Goal: Task Accomplishment & Management: Manage account settings

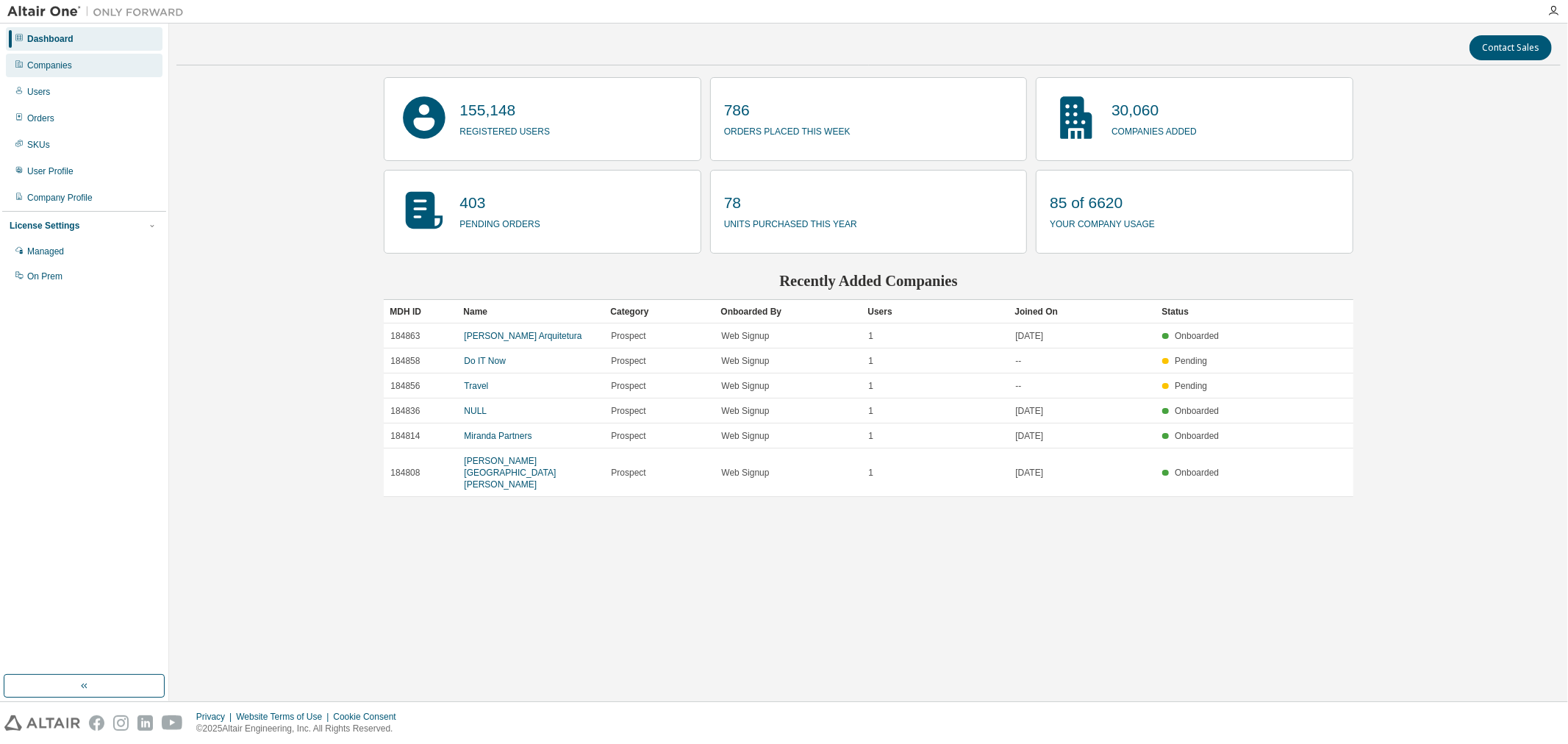
click at [81, 66] on div "Companies" at bounding box center [84, 66] width 157 height 24
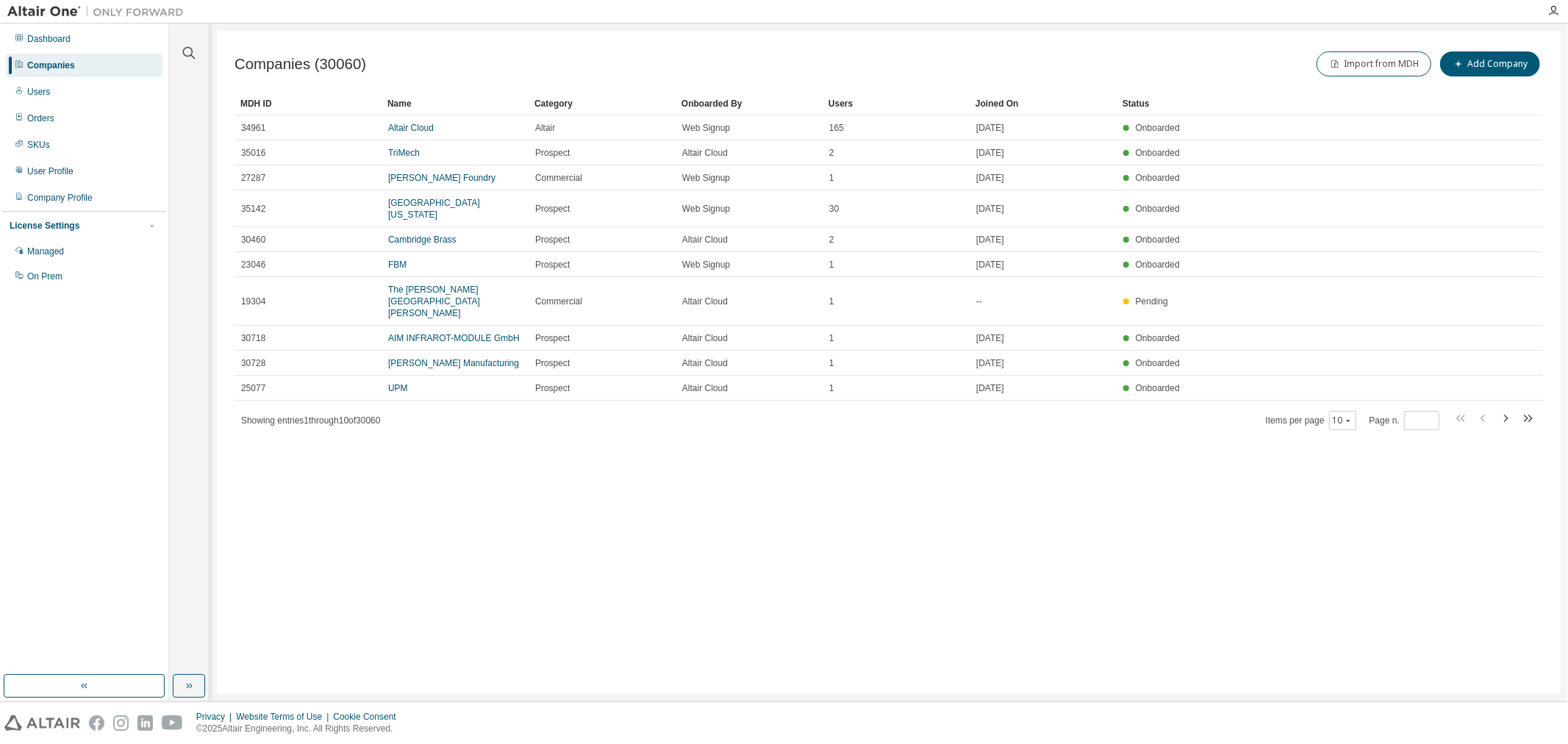
click at [1420, 502] on div "Companies (30060) Import from MDH Add Company Clear Load Save Save As Field Ope…" at bounding box center [889, 362] width 1344 height 663
click at [196, 49] on icon "button" at bounding box center [189, 53] width 18 height 18
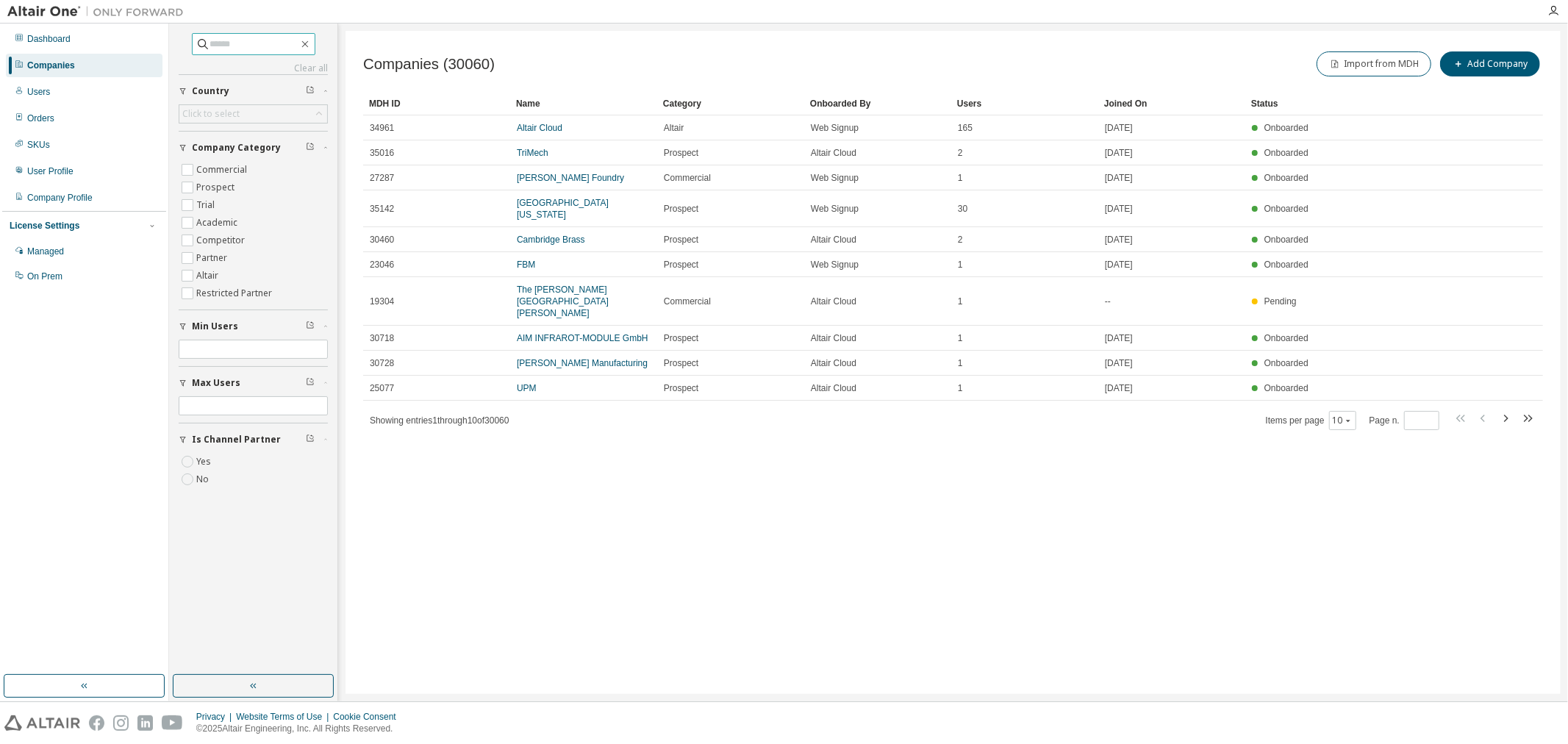
click at [269, 46] on input "text" at bounding box center [254, 44] width 88 height 15
type input "**********"
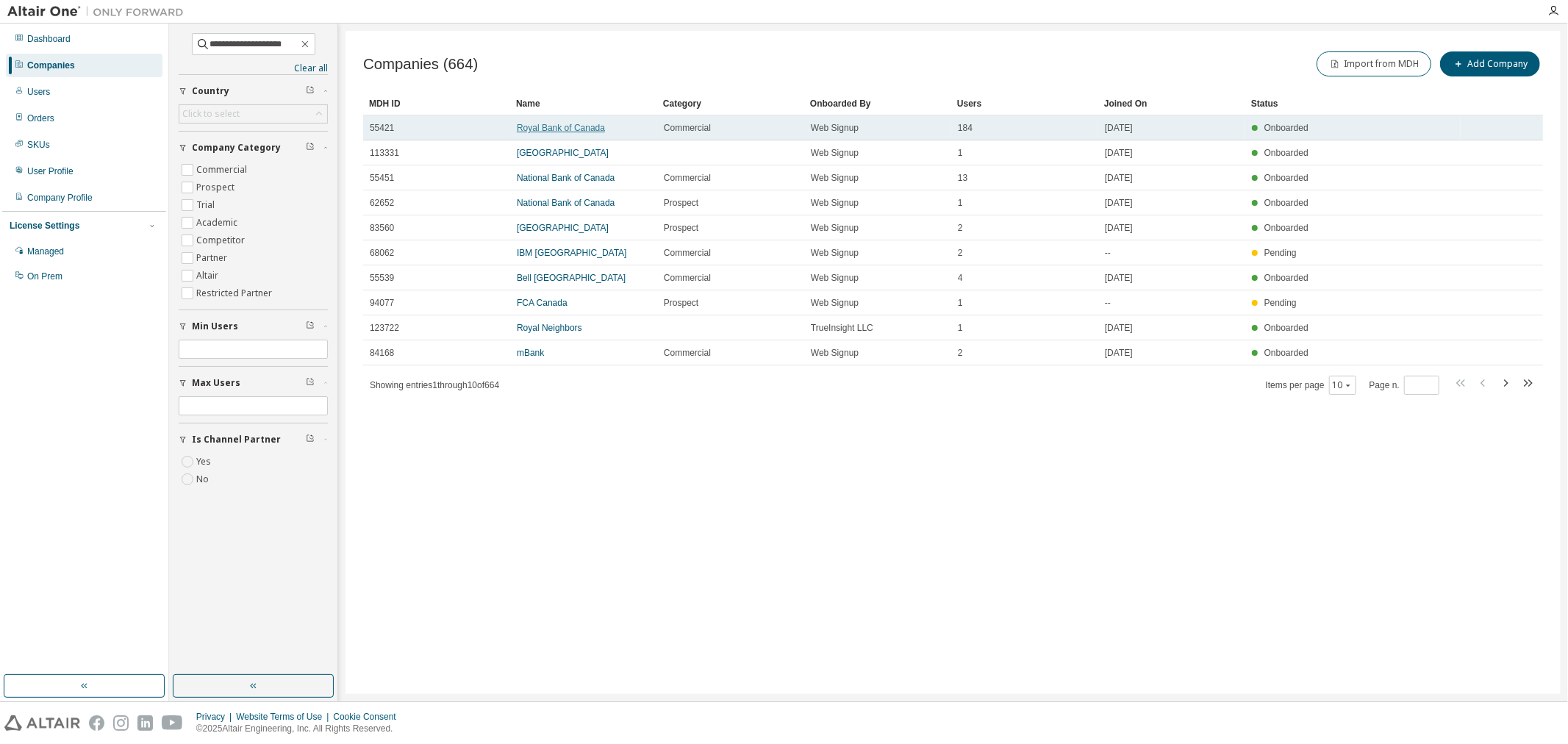
click at [560, 127] on link "Royal Bank of Canada" at bounding box center [560, 128] width 88 height 10
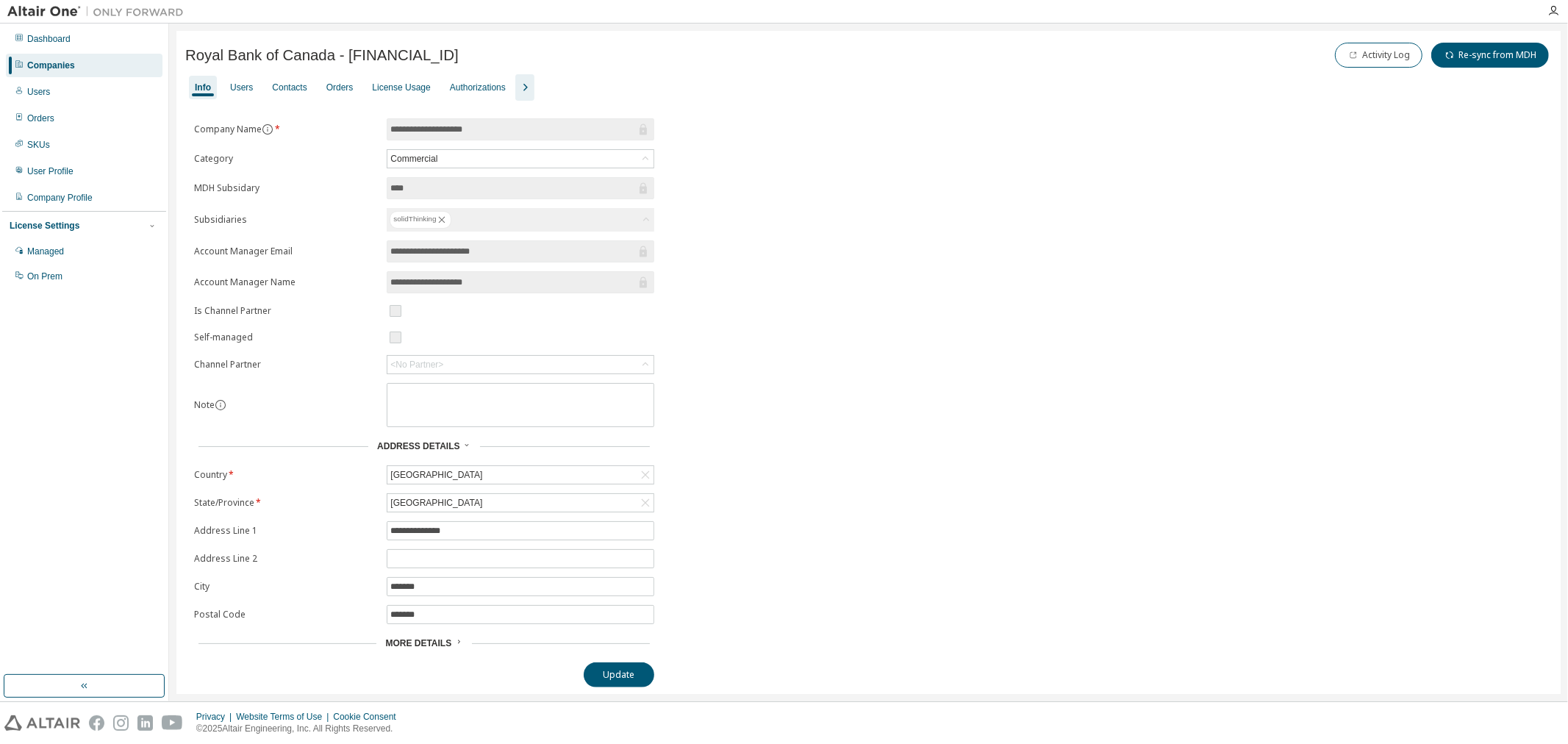
click at [522, 89] on icon "button" at bounding box center [525, 87] width 18 height 18
click at [401, 92] on div "License Usage" at bounding box center [401, 87] width 58 height 12
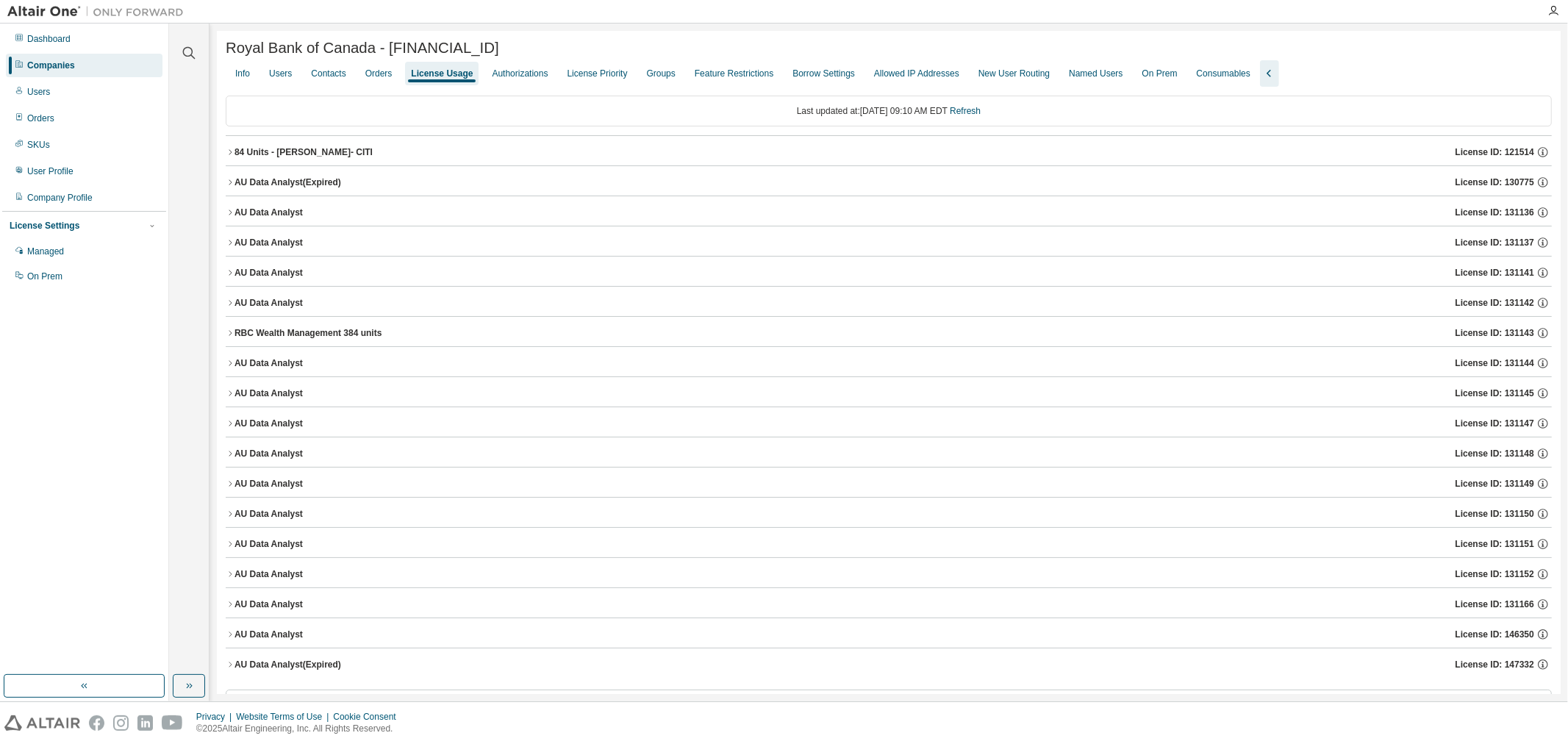
click at [226, 157] on icon "button" at bounding box center [230, 152] width 9 height 9
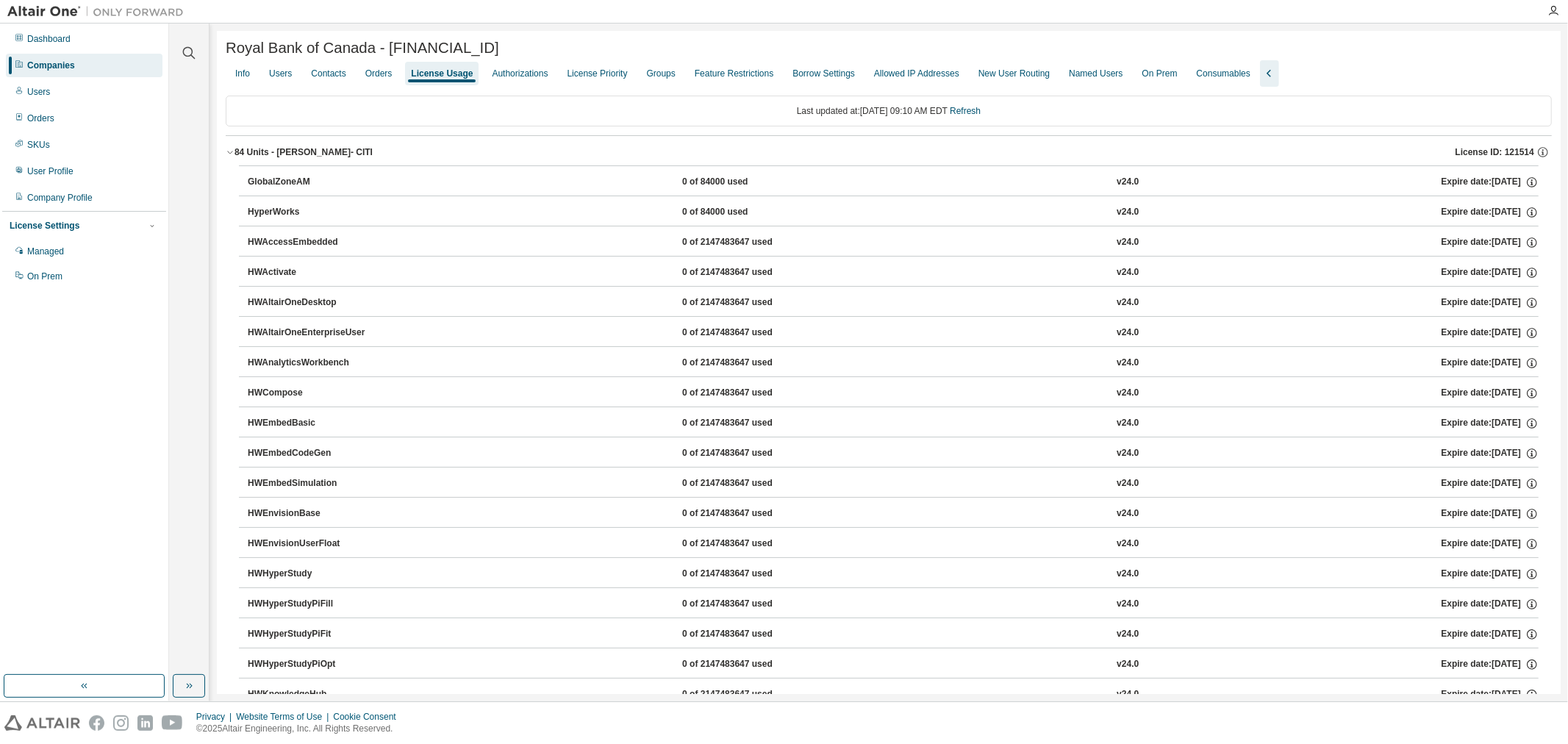
click at [233, 157] on icon "button" at bounding box center [230, 152] width 9 height 9
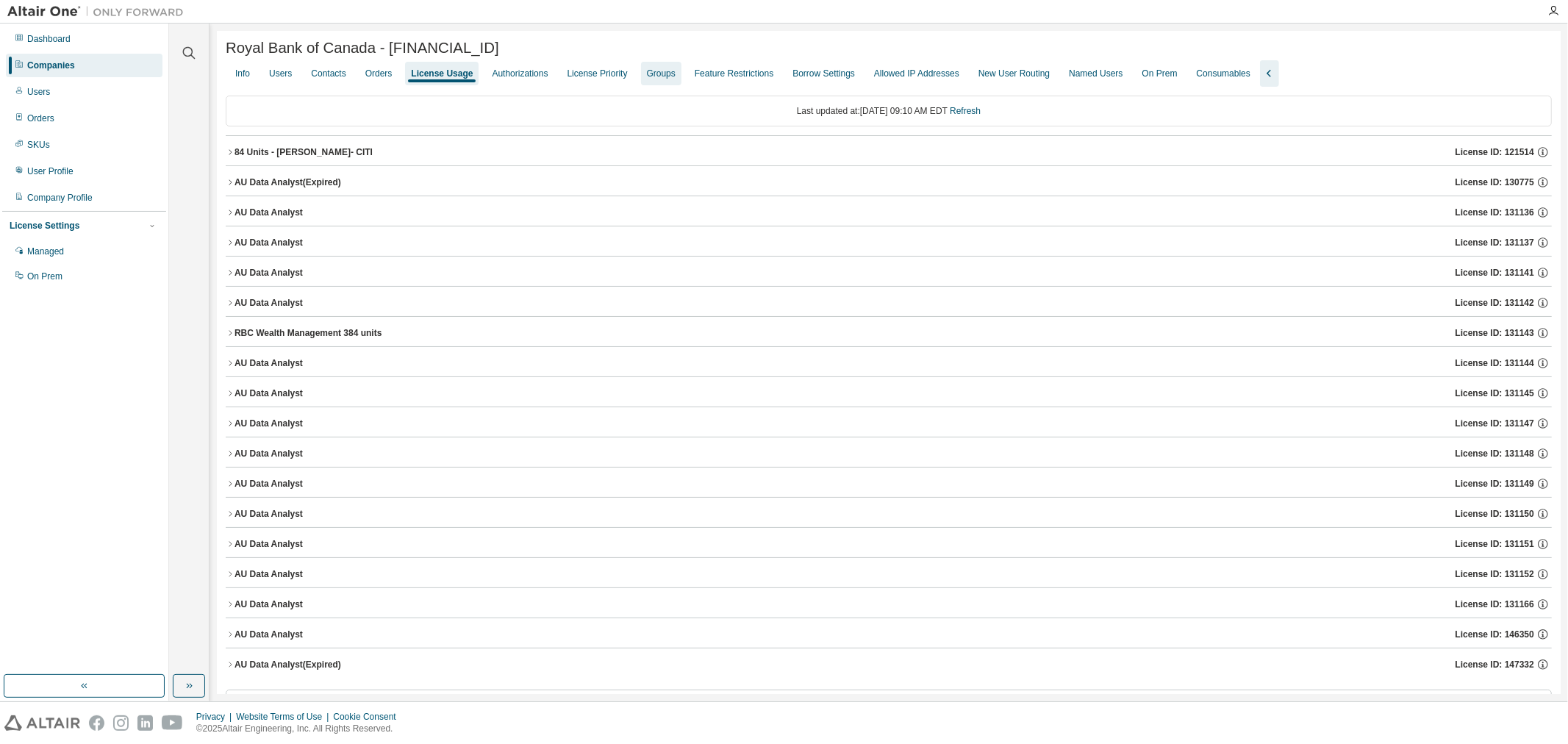
click at [666, 75] on div "Groups" at bounding box center [661, 74] width 40 height 24
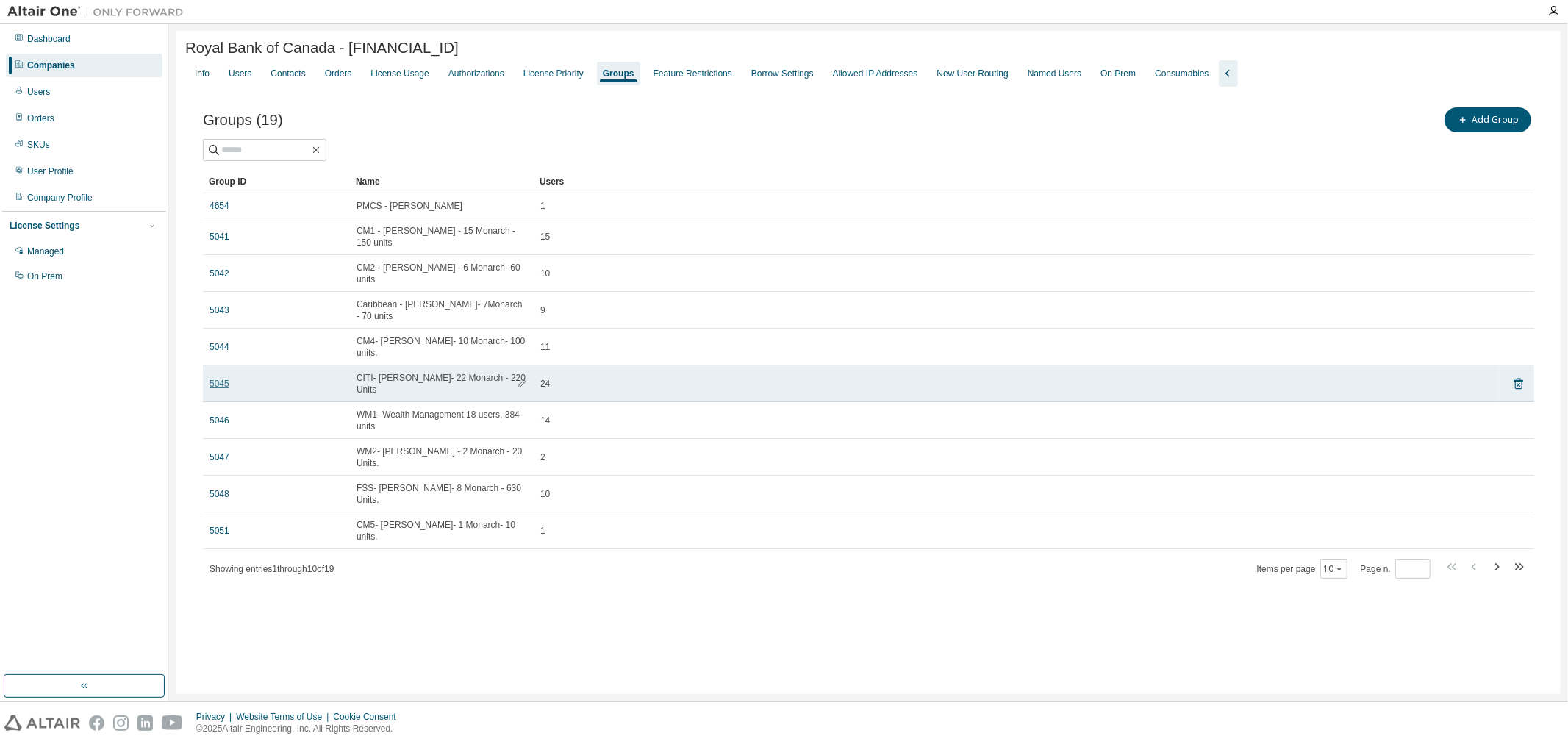
click at [216, 378] on link "5045" at bounding box center [219, 384] width 20 height 12
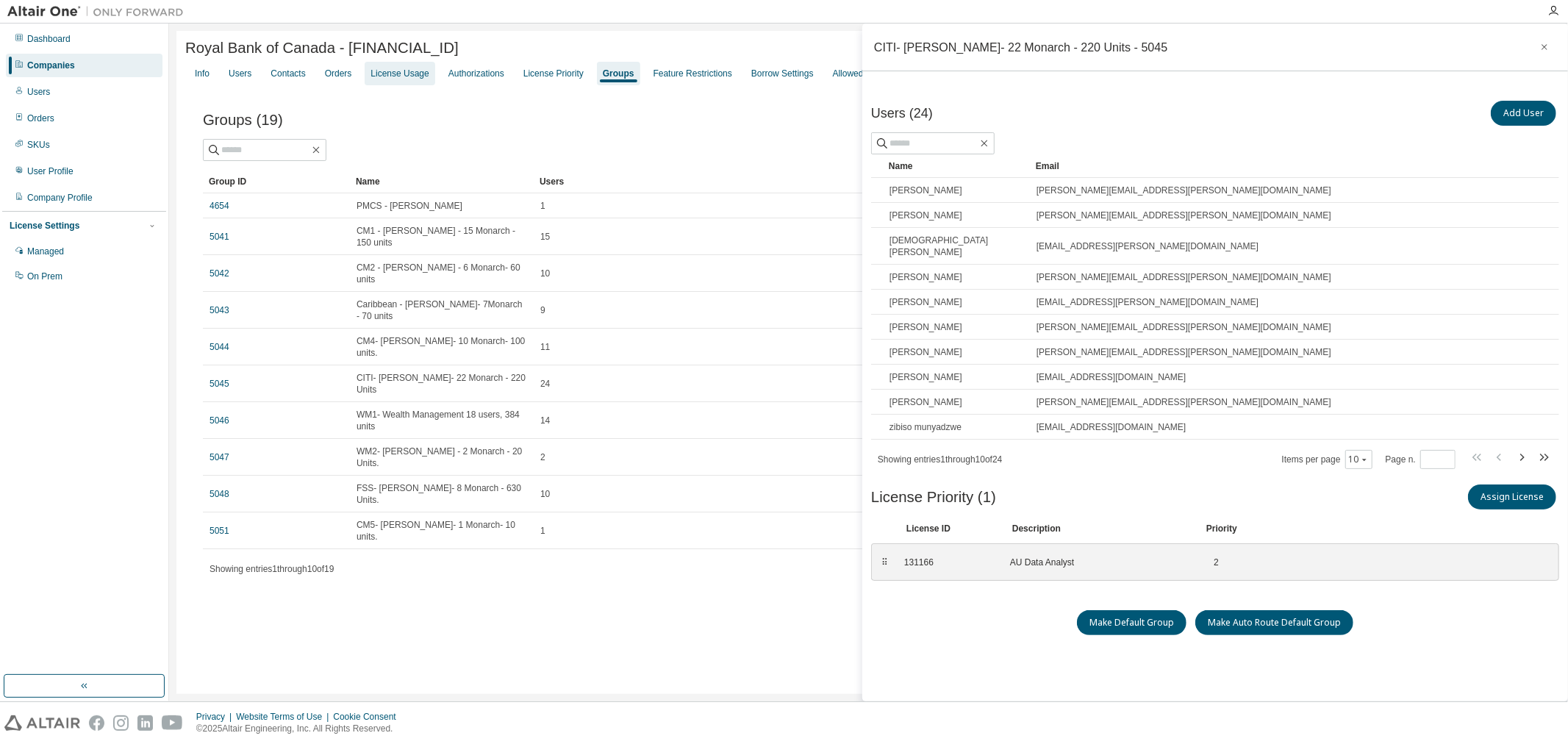
click at [402, 72] on div "License Usage" at bounding box center [399, 74] width 58 height 12
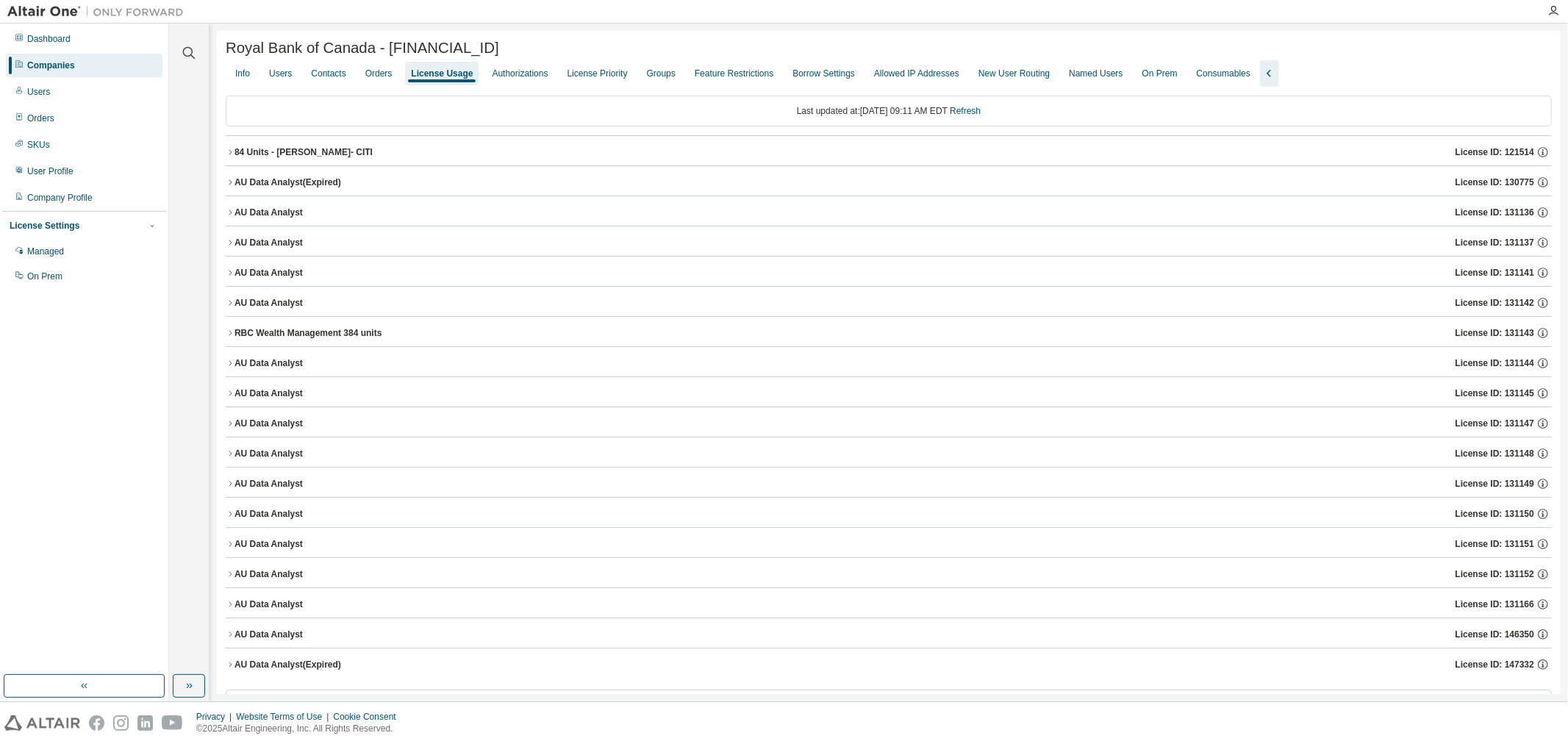
click at [228, 609] on icon "button" at bounding box center [230, 604] width 9 height 9
click at [652, 68] on div "Groups" at bounding box center [661, 74] width 40 height 24
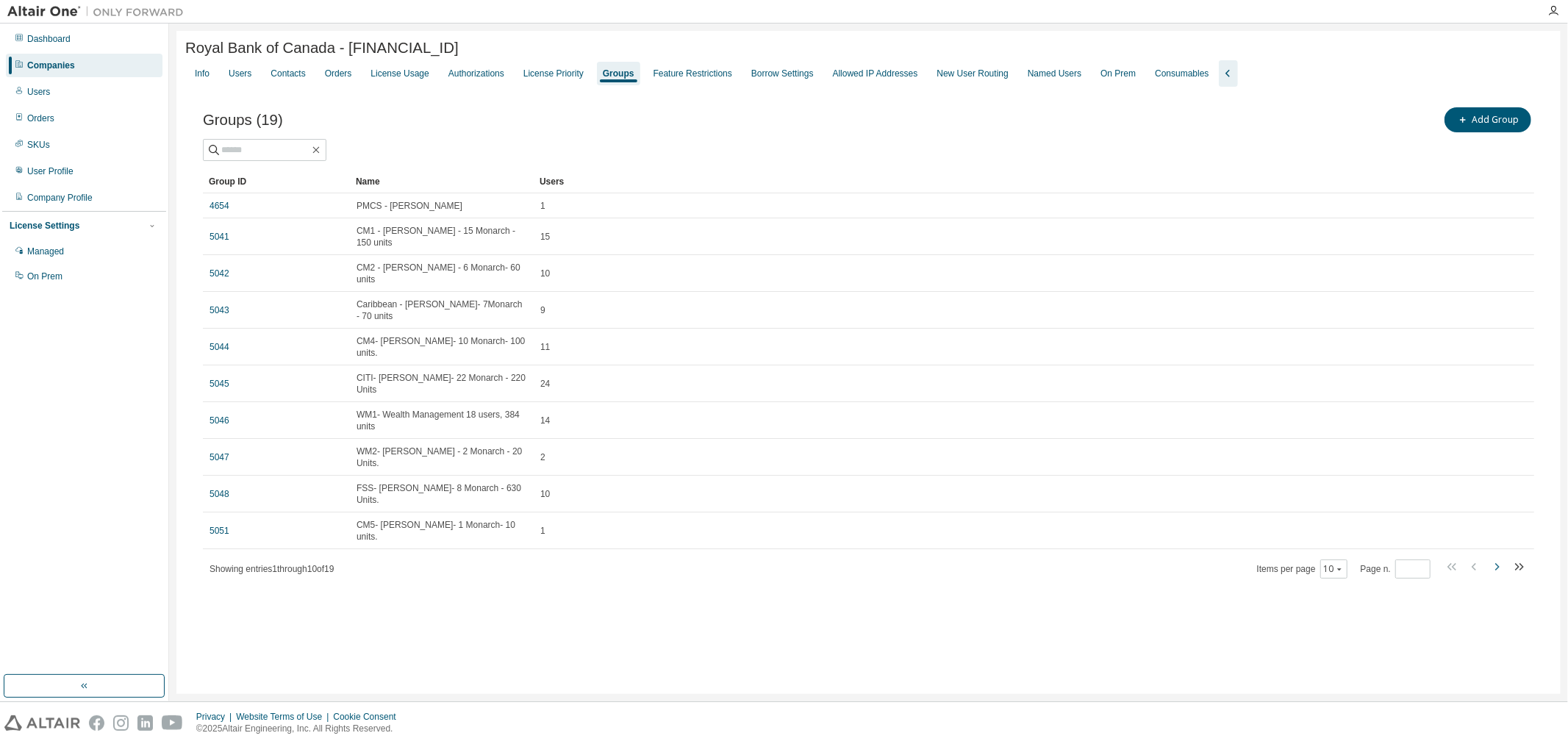
click at [1497, 563] on icon "button" at bounding box center [1498, 567] width 4 height 7
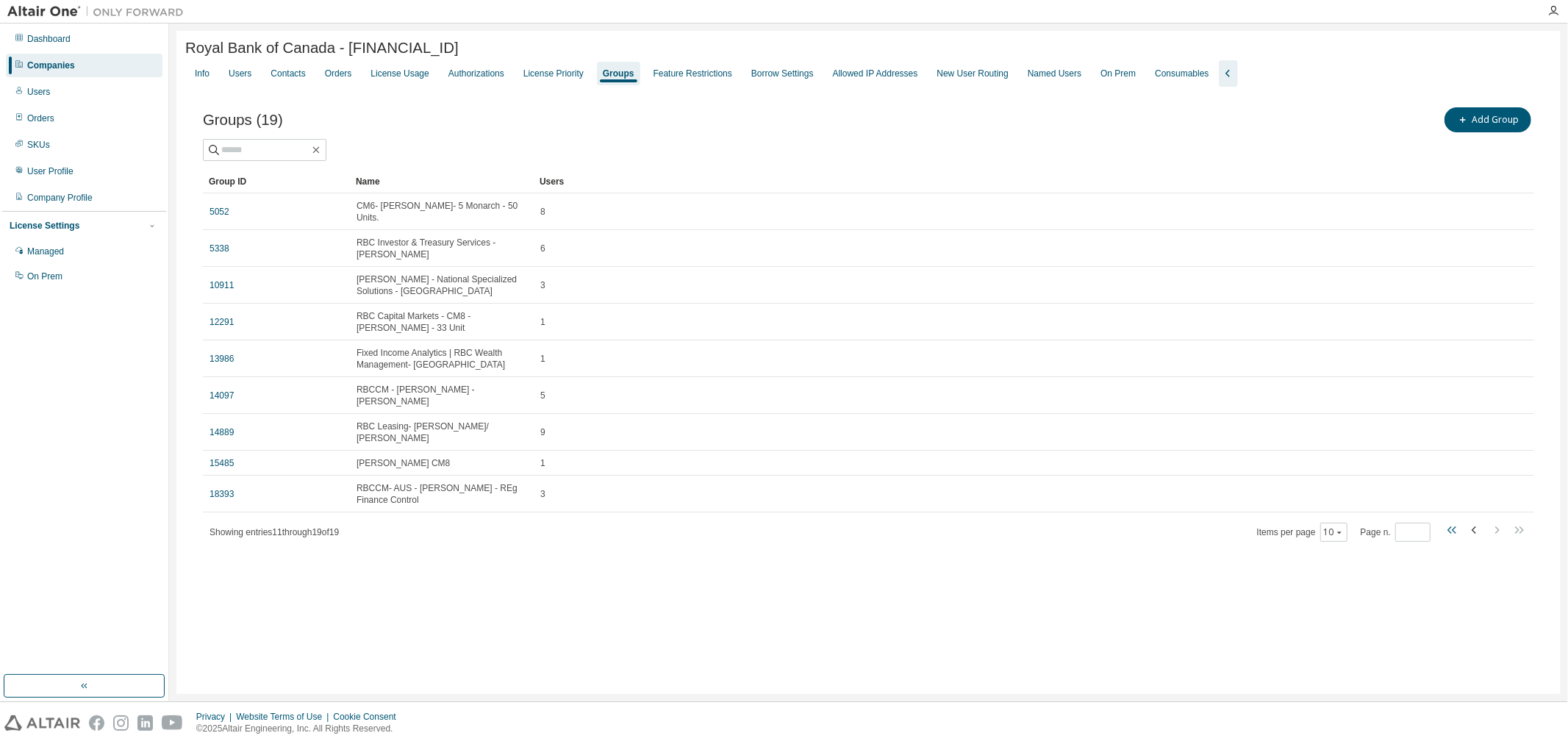
click at [1453, 526] on icon "button" at bounding box center [1454, 530] width 4 height 7
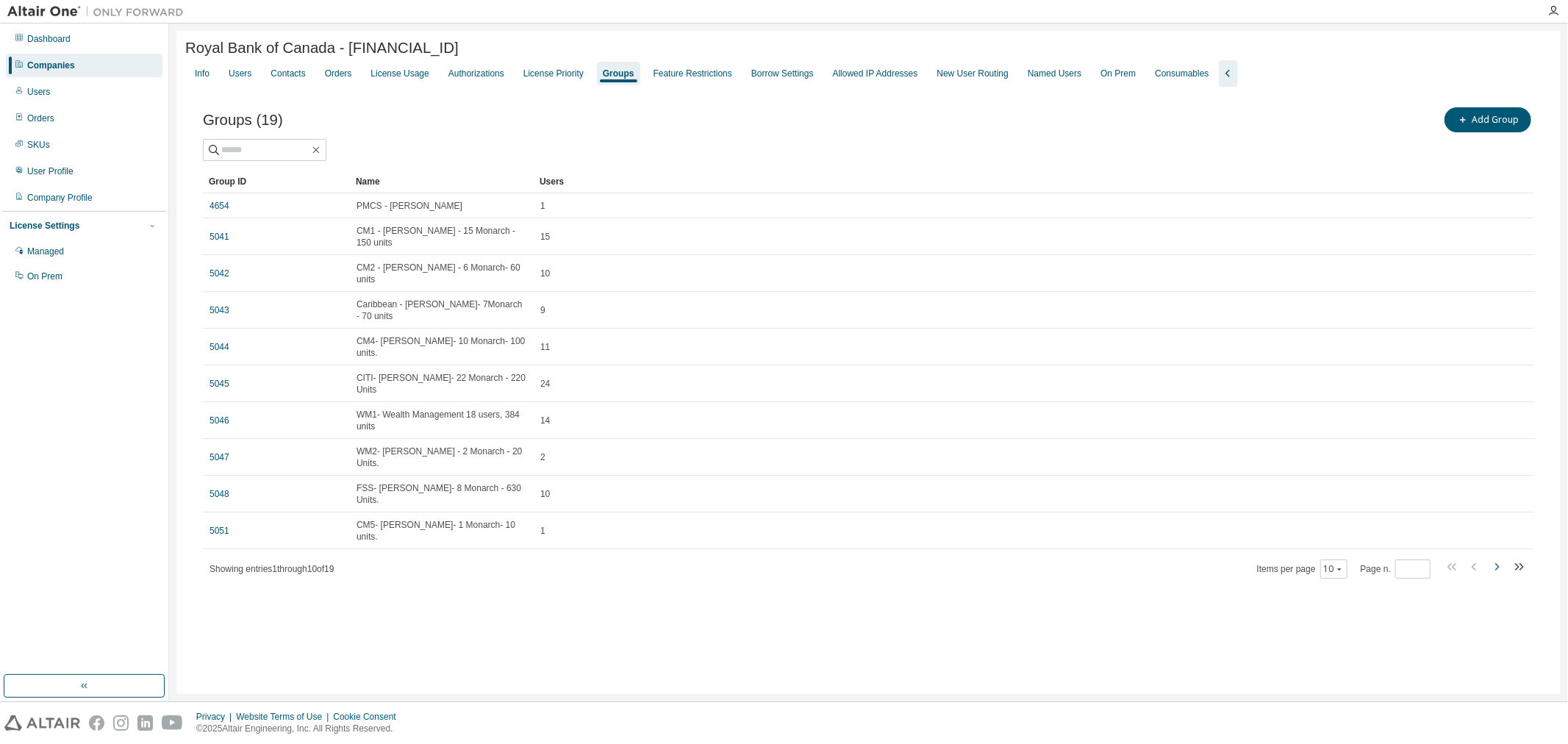
click at [1493, 558] on icon "button" at bounding box center [1497, 567] width 18 height 18
type input "*"
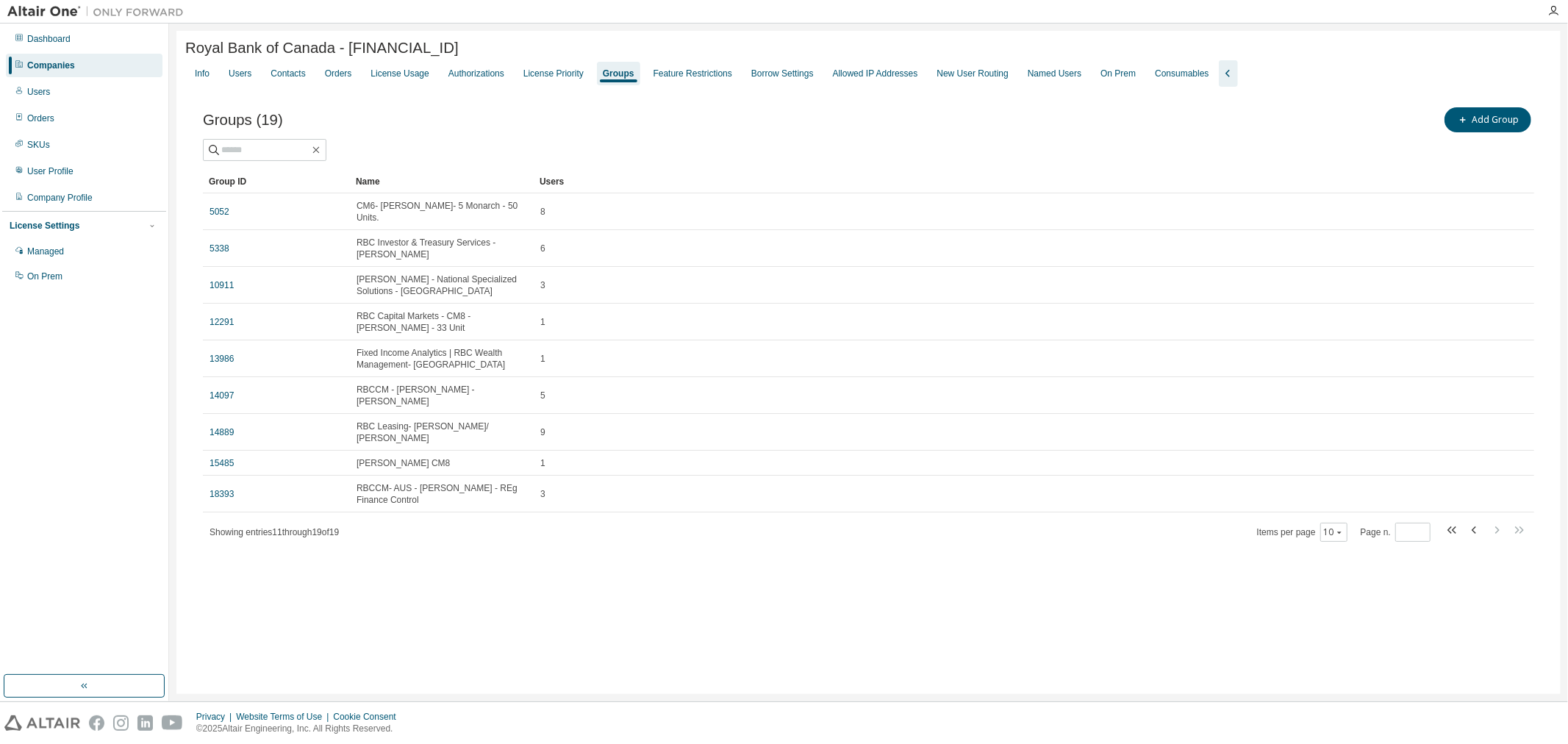
click at [296, 135] on div "Groups (19) Add Group" at bounding box center [869, 119] width 1331 height 31
click at [299, 146] on input "text" at bounding box center [265, 150] width 88 height 15
type input "***"
type input "*"
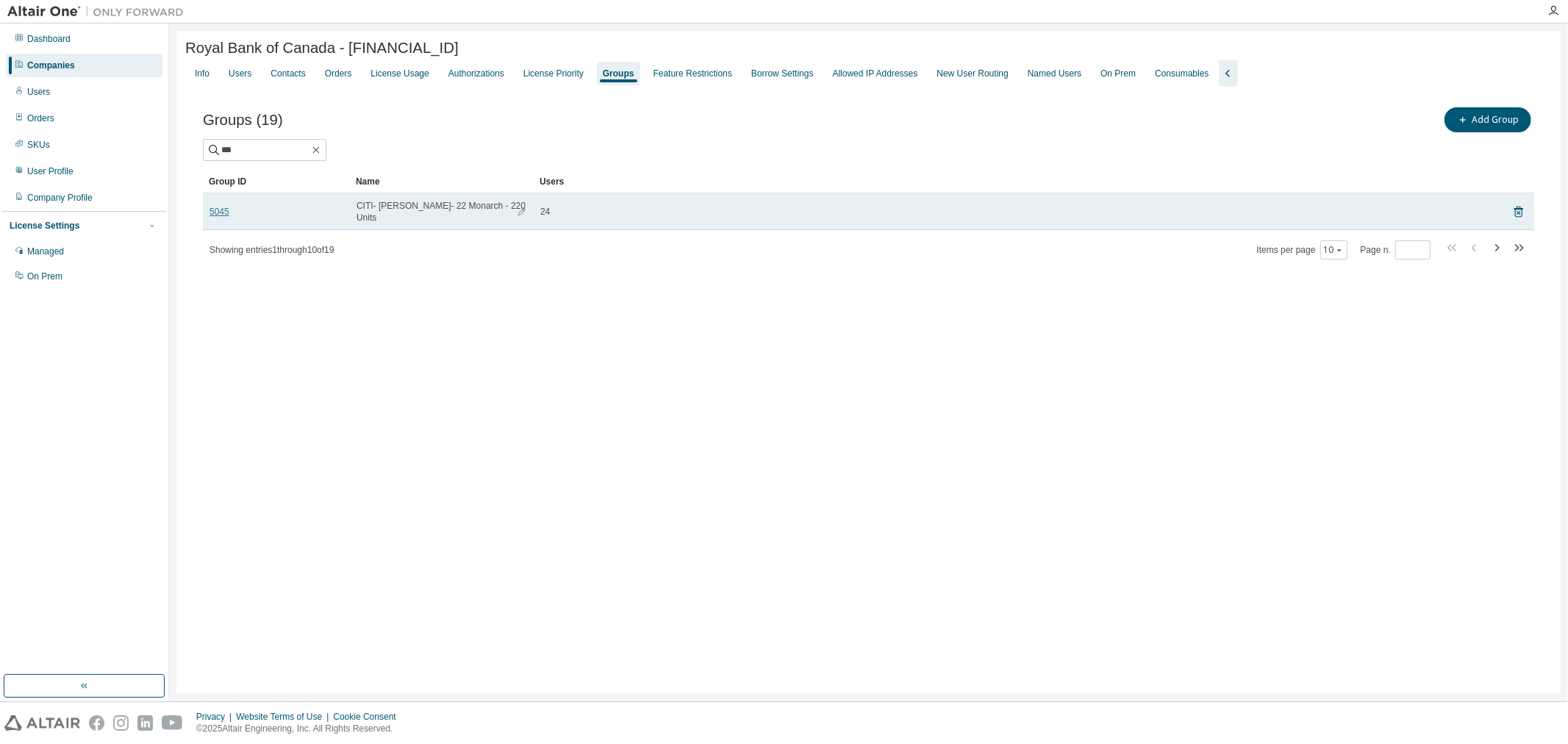
click at [218, 214] on link "5045" at bounding box center [219, 212] width 20 height 12
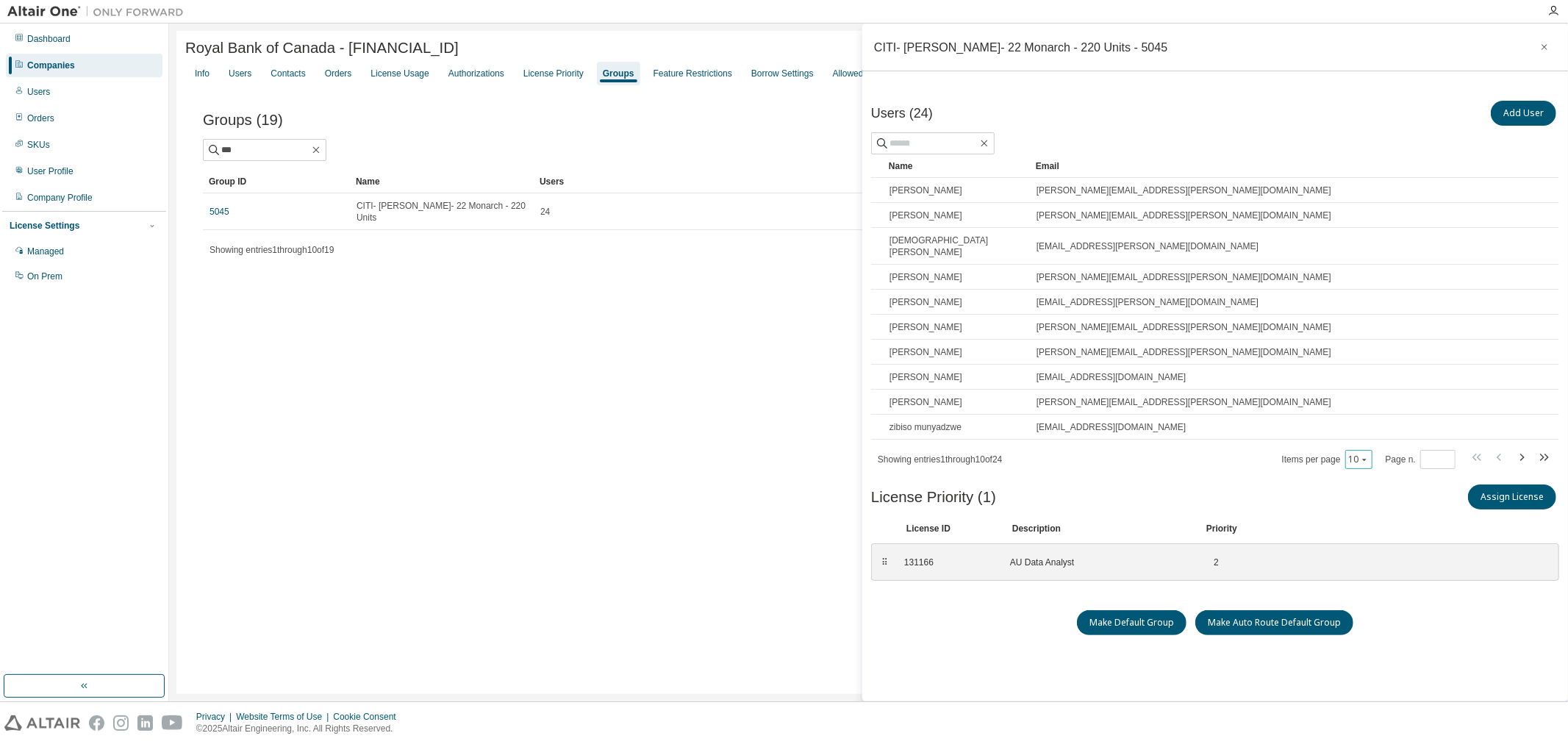
click at [1369, 455] on icon "button" at bounding box center [1364, 460] width 9 height 9
click at [1366, 516] on div "50" at bounding box center [1407, 520] width 118 height 18
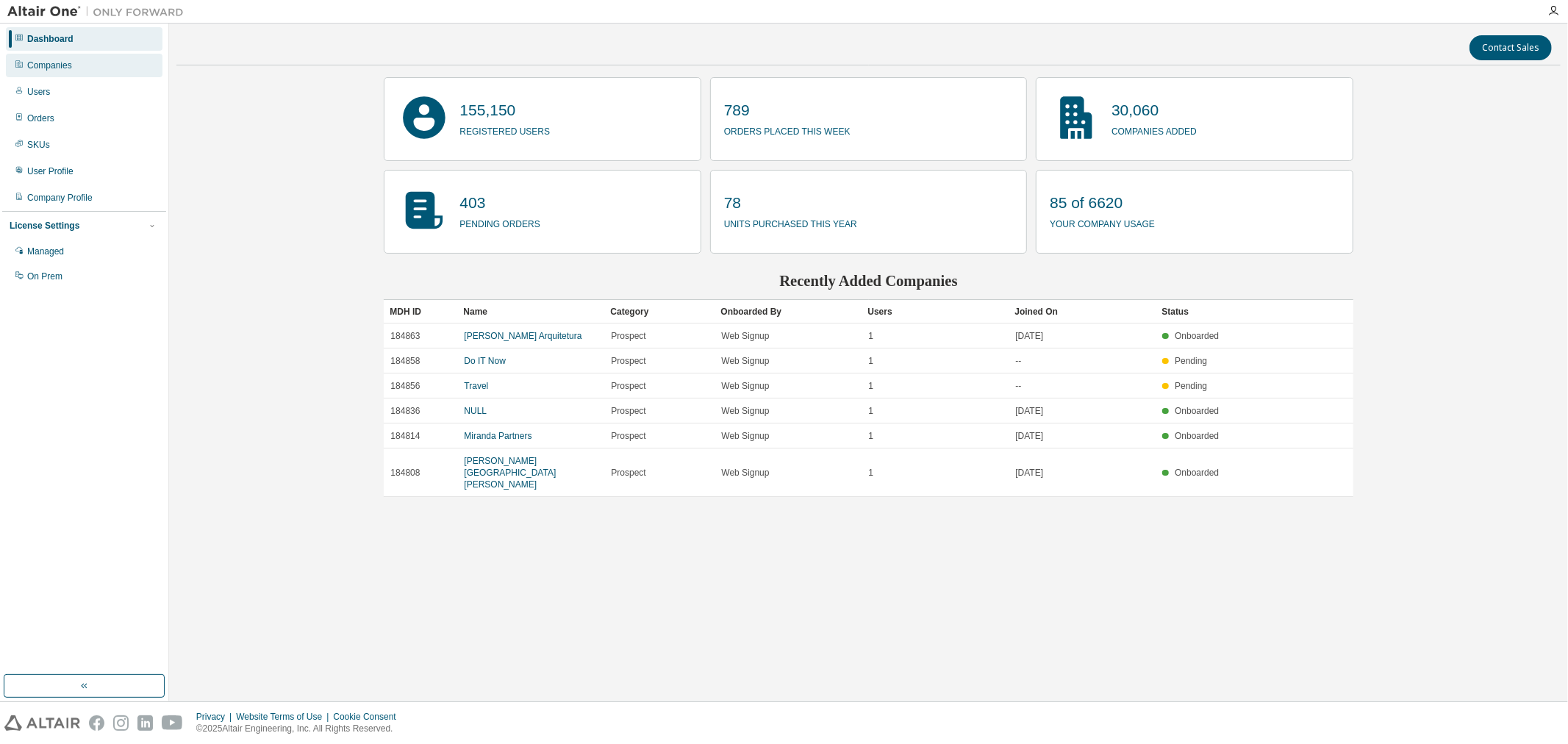
click at [60, 68] on div "Companies" at bounding box center [49, 66] width 45 height 12
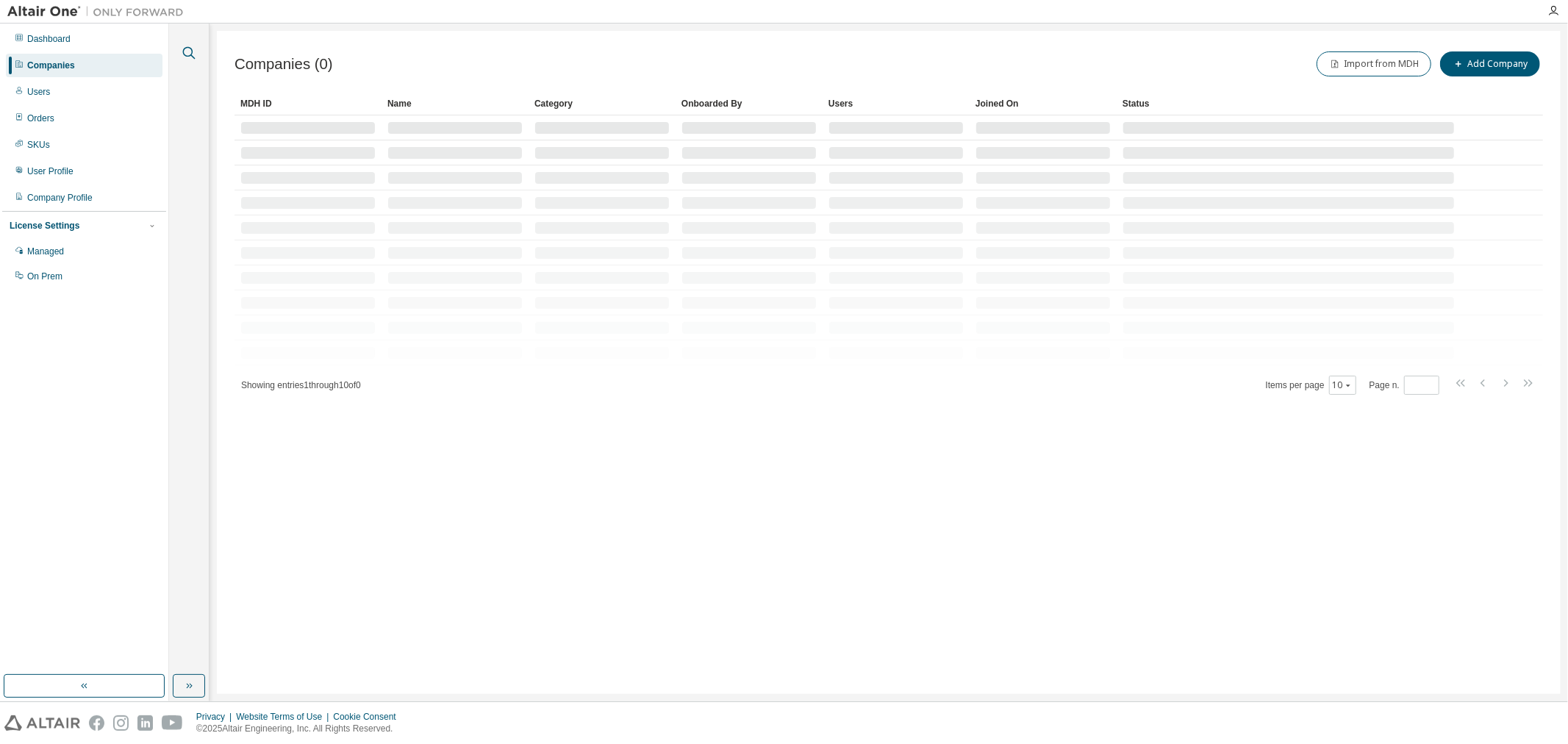
click at [184, 54] on icon "button" at bounding box center [189, 53] width 13 height 13
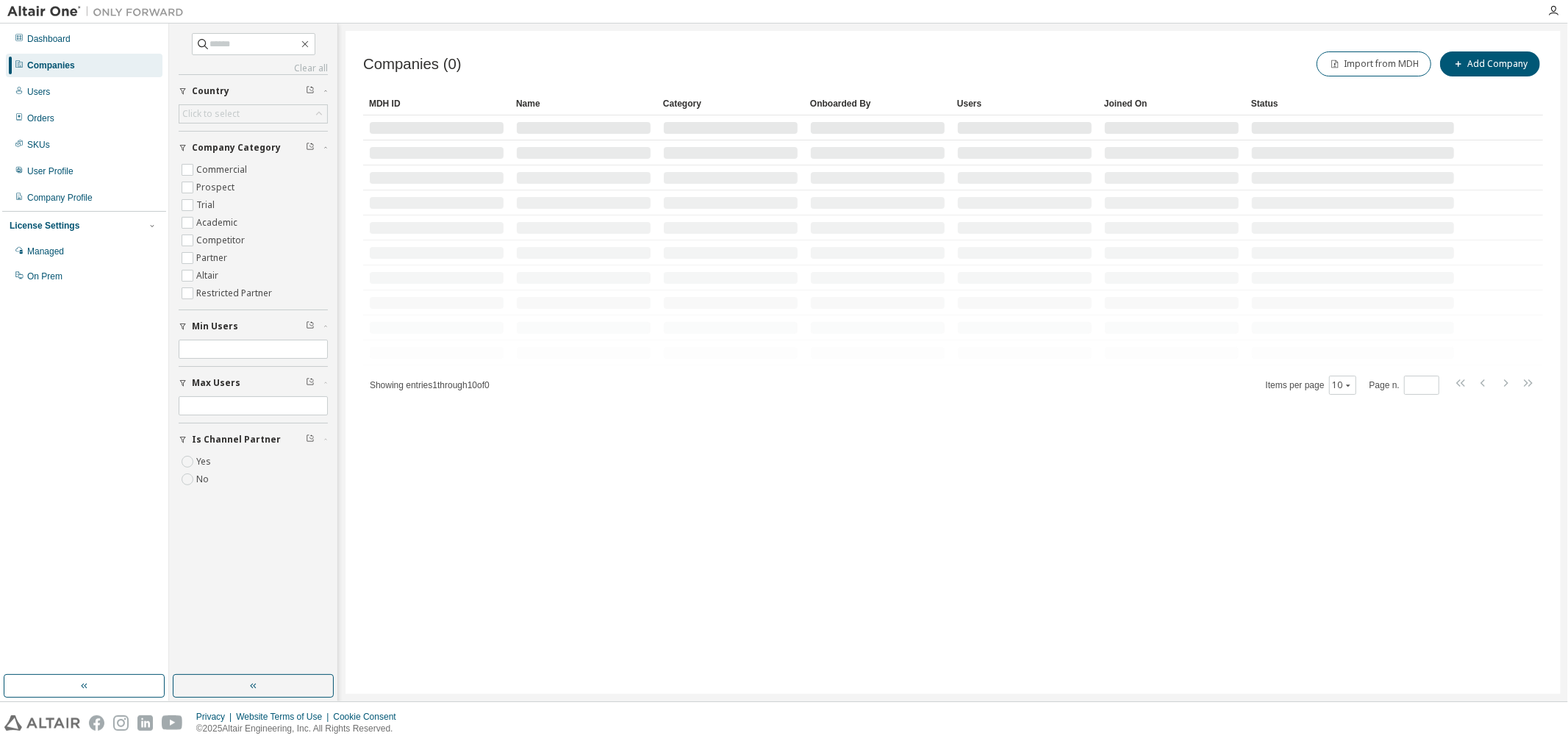
click at [277, 56] on div "Clear all Is Channel Partner Yes No Max Users Min Users Company Category Commer…" at bounding box center [253, 264] width 149 height 463
click at [280, 54] on span at bounding box center [253, 44] width 123 height 22
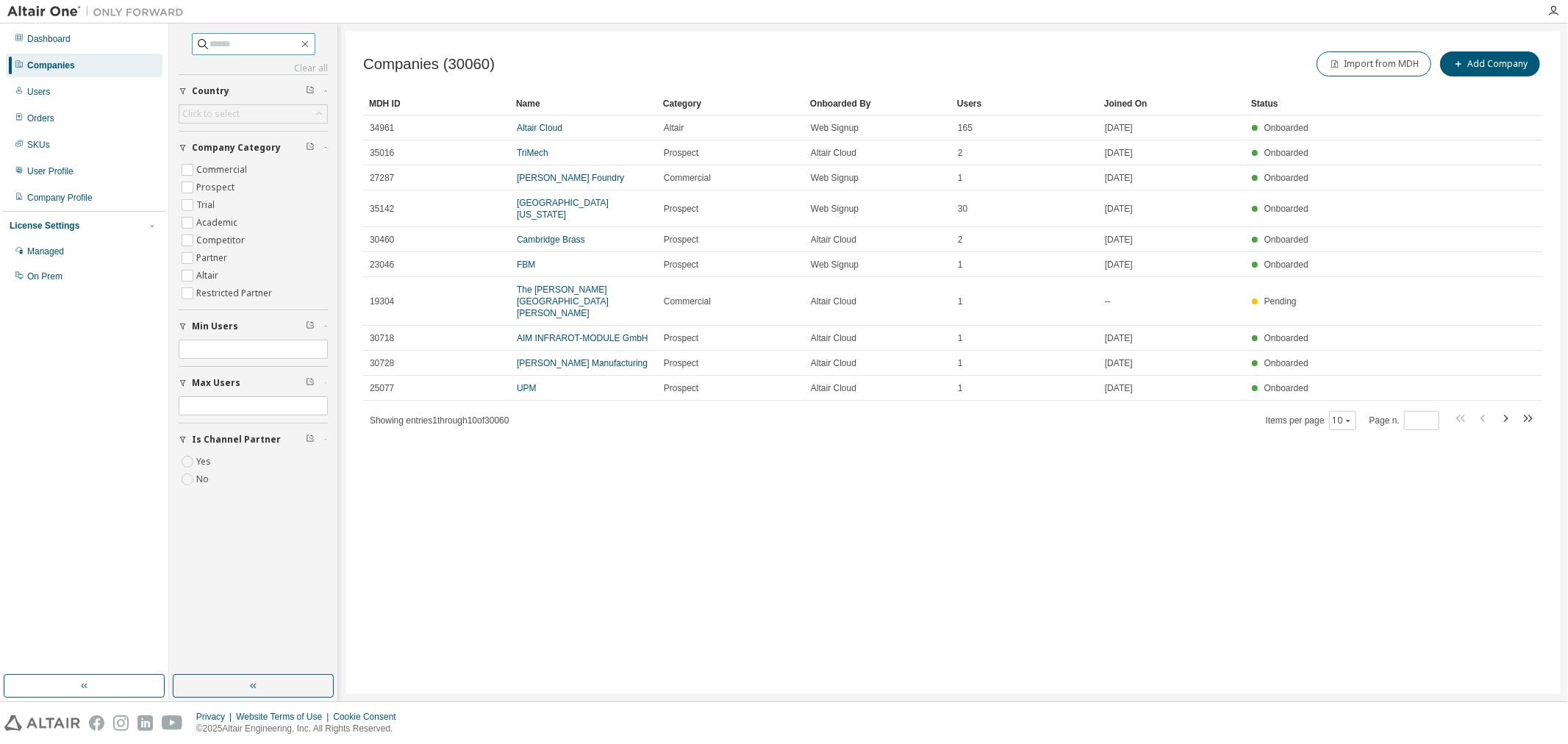
click at [297, 43] on input "text" at bounding box center [254, 44] width 88 height 15
type input "**********"
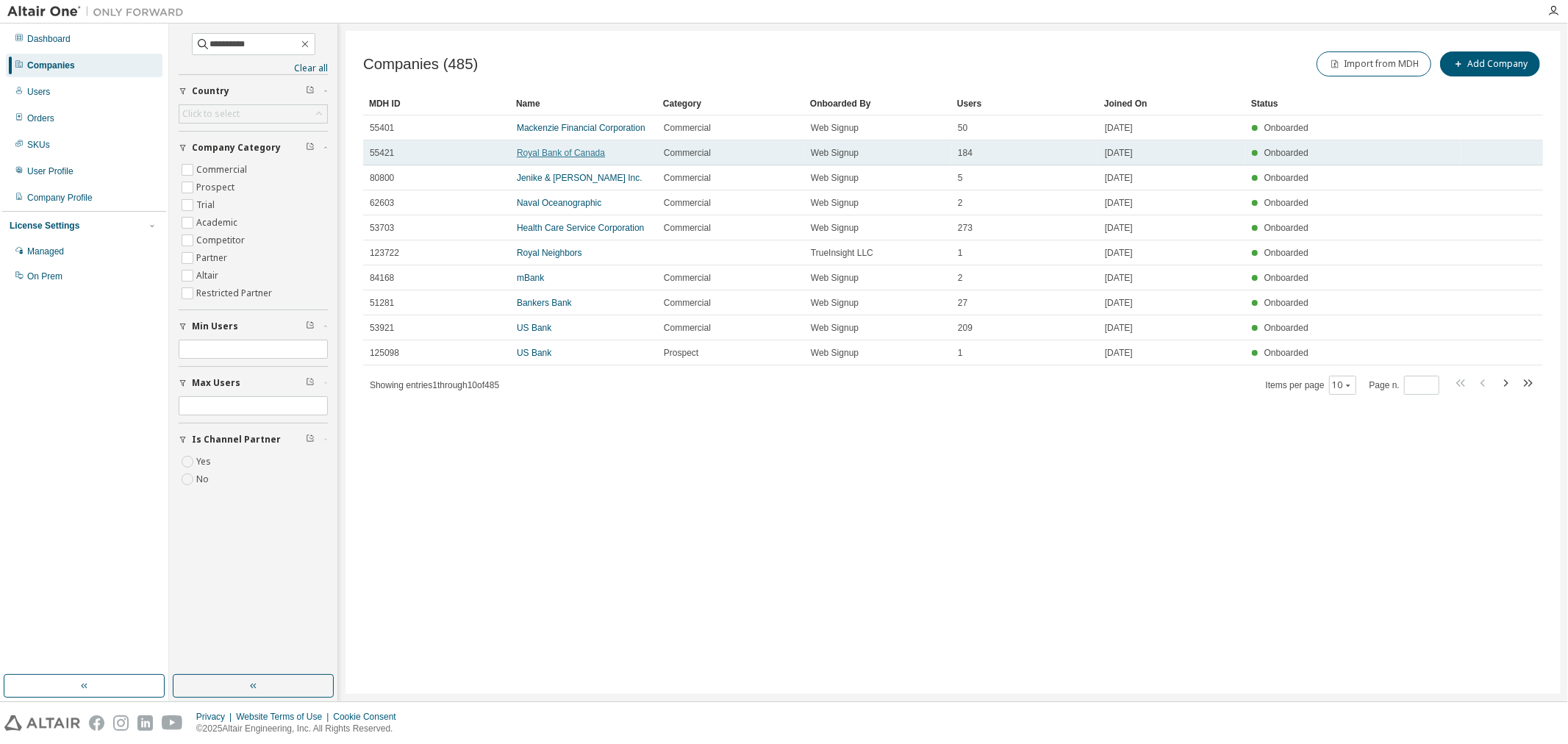
click at [555, 150] on link "Royal Bank of Canada" at bounding box center [560, 153] width 88 height 10
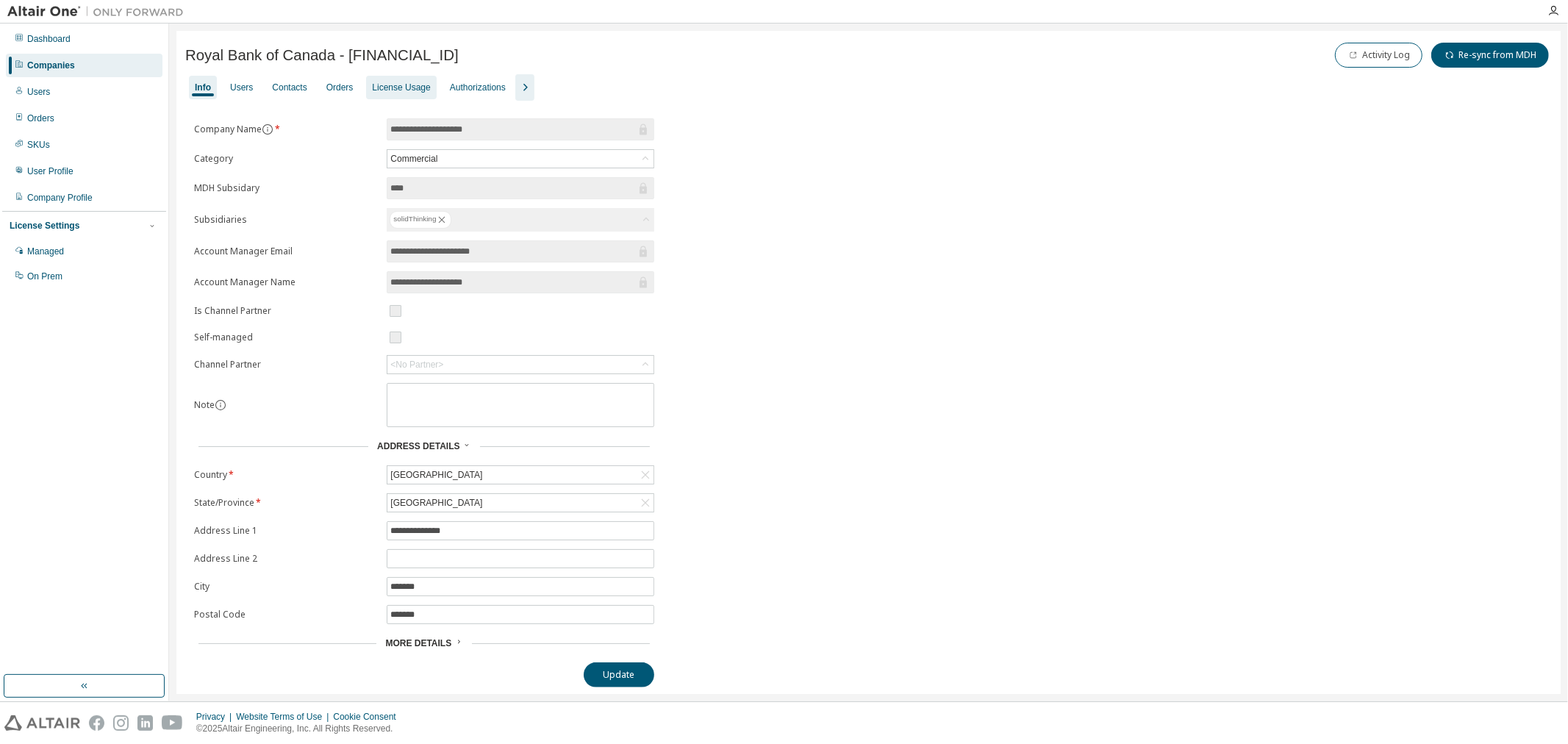
click at [405, 84] on div "License Usage" at bounding box center [401, 87] width 58 height 12
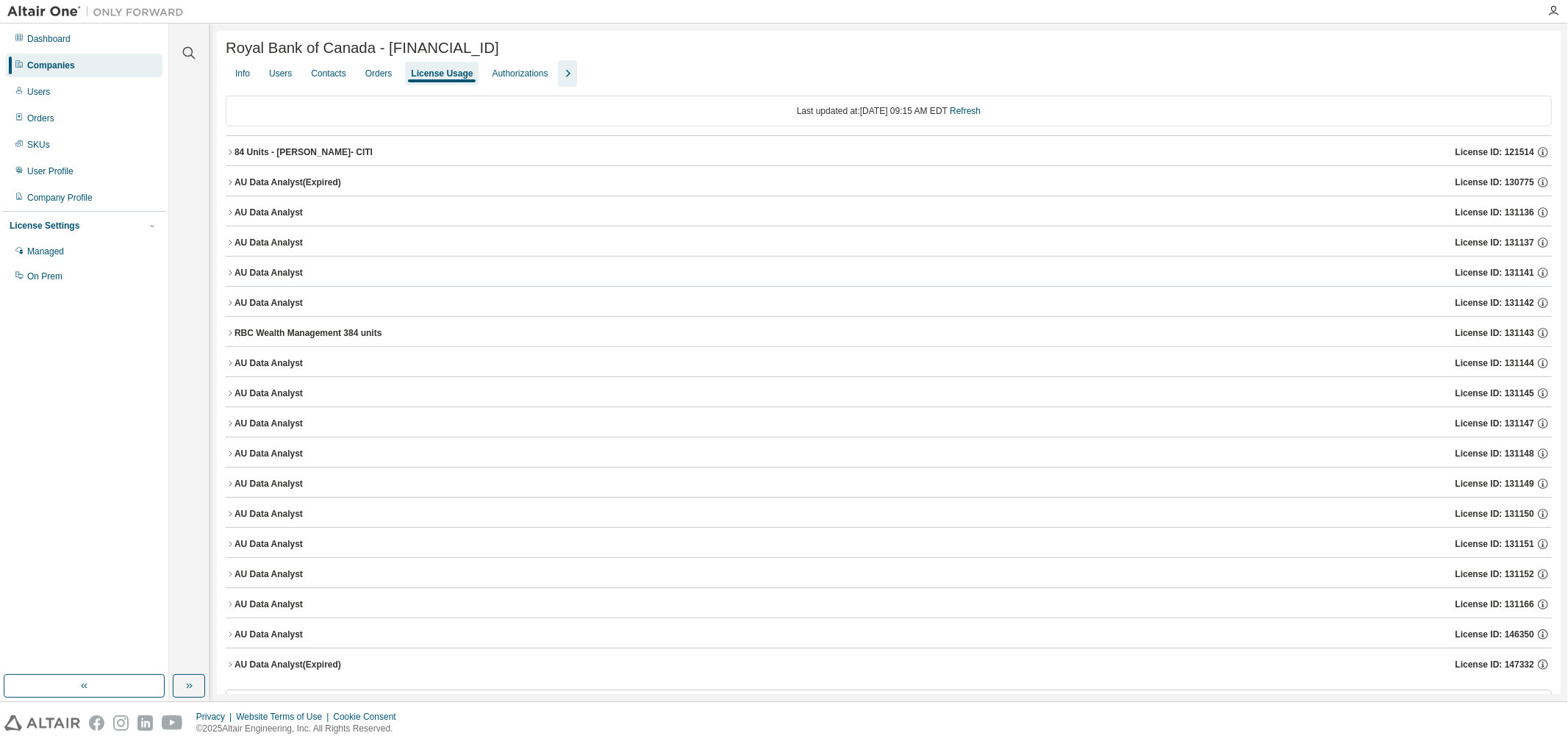
click at [230, 154] on icon "button" at bounding box center [230, 151] width 3 height 5
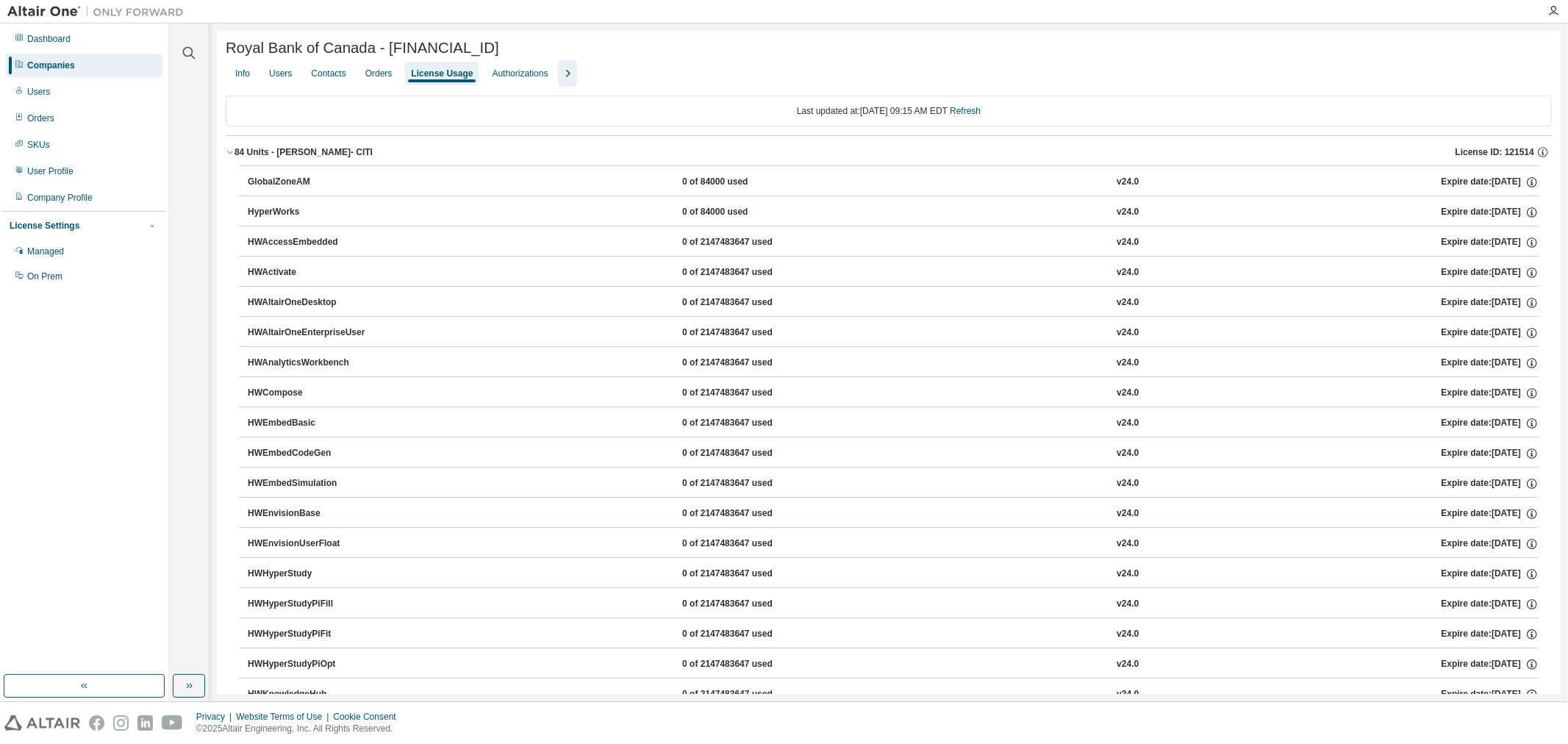
click at [230, 155] on icon "button" at bounding box center [230, 152] width 9 height 9
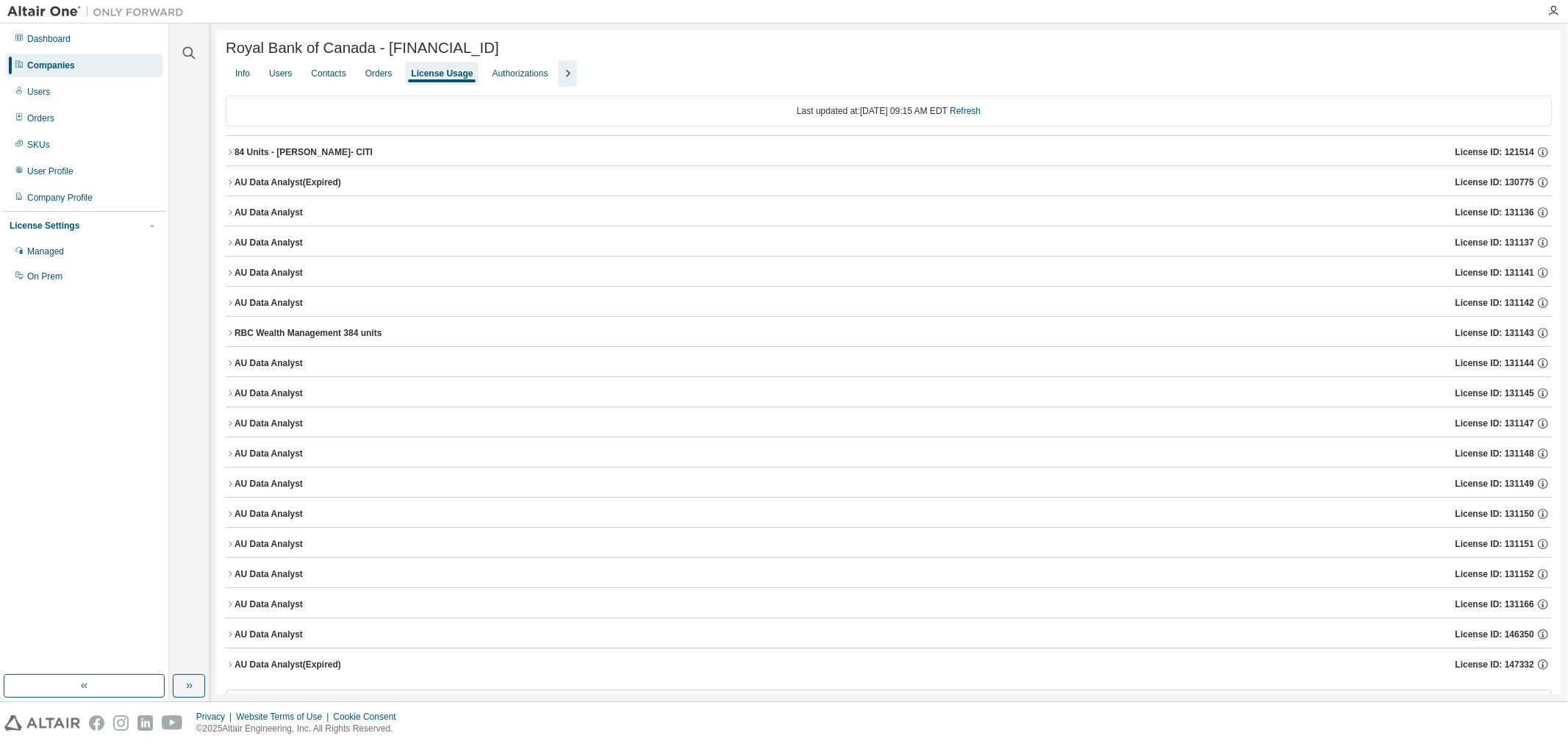
click at [228, 609] on icon "button" at bounding box center [230, 604] width 9 height 9
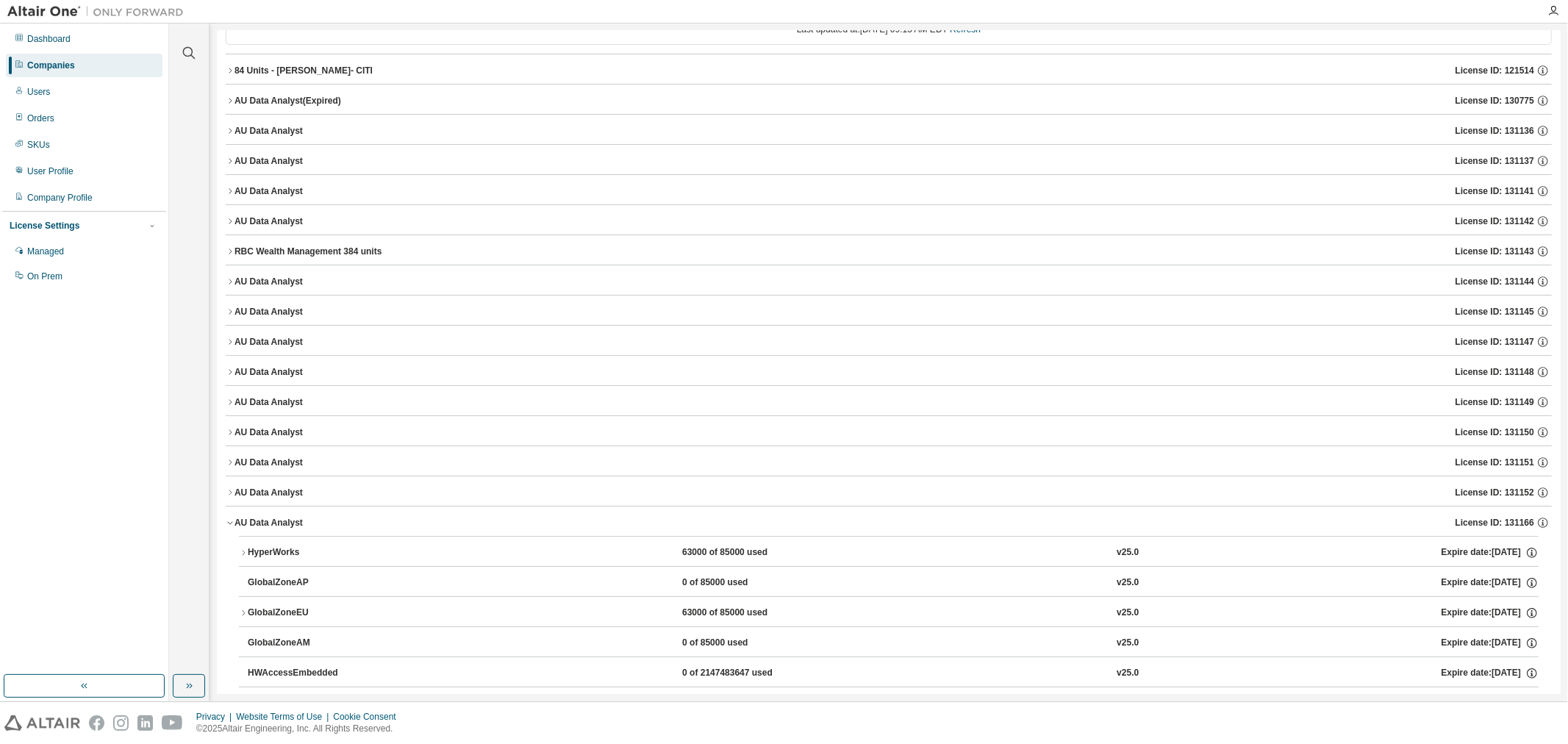
click at [241, 617] on icon "button" at bounding box center [243, 613] width 9 height 9
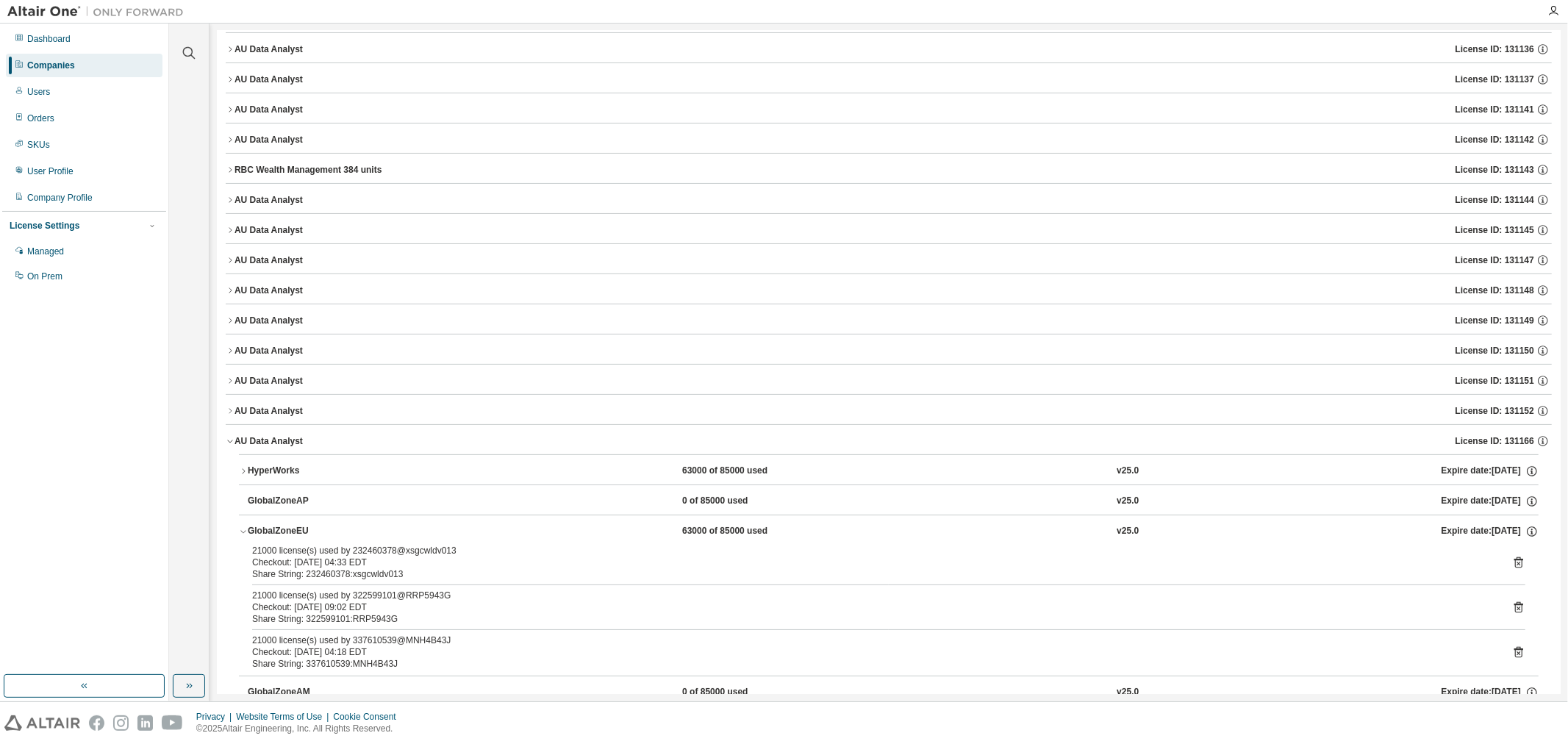
scroll to position [0, 0]
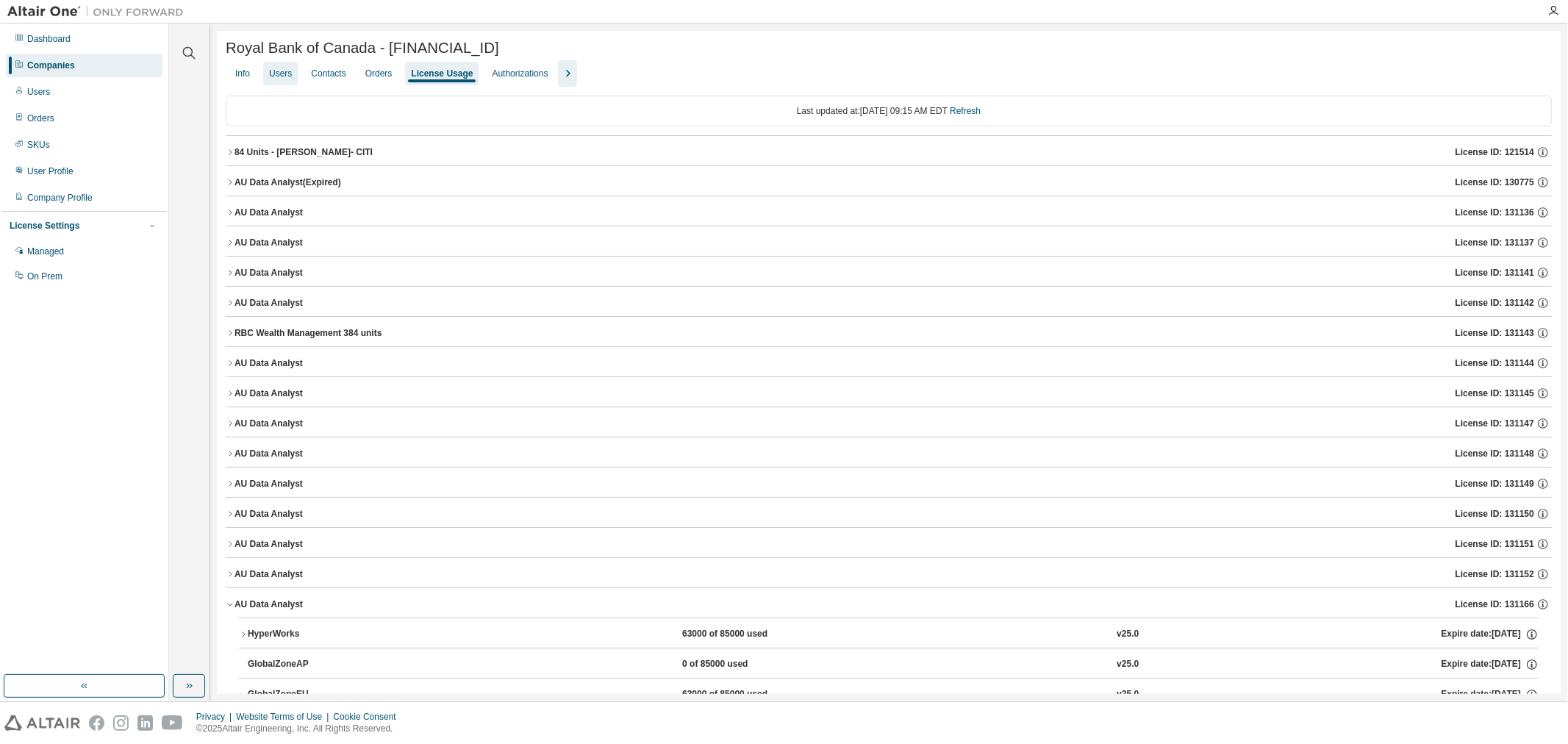
click at [278, 79] on div "Users" at bounding box center [281, 74] width 23 height 12
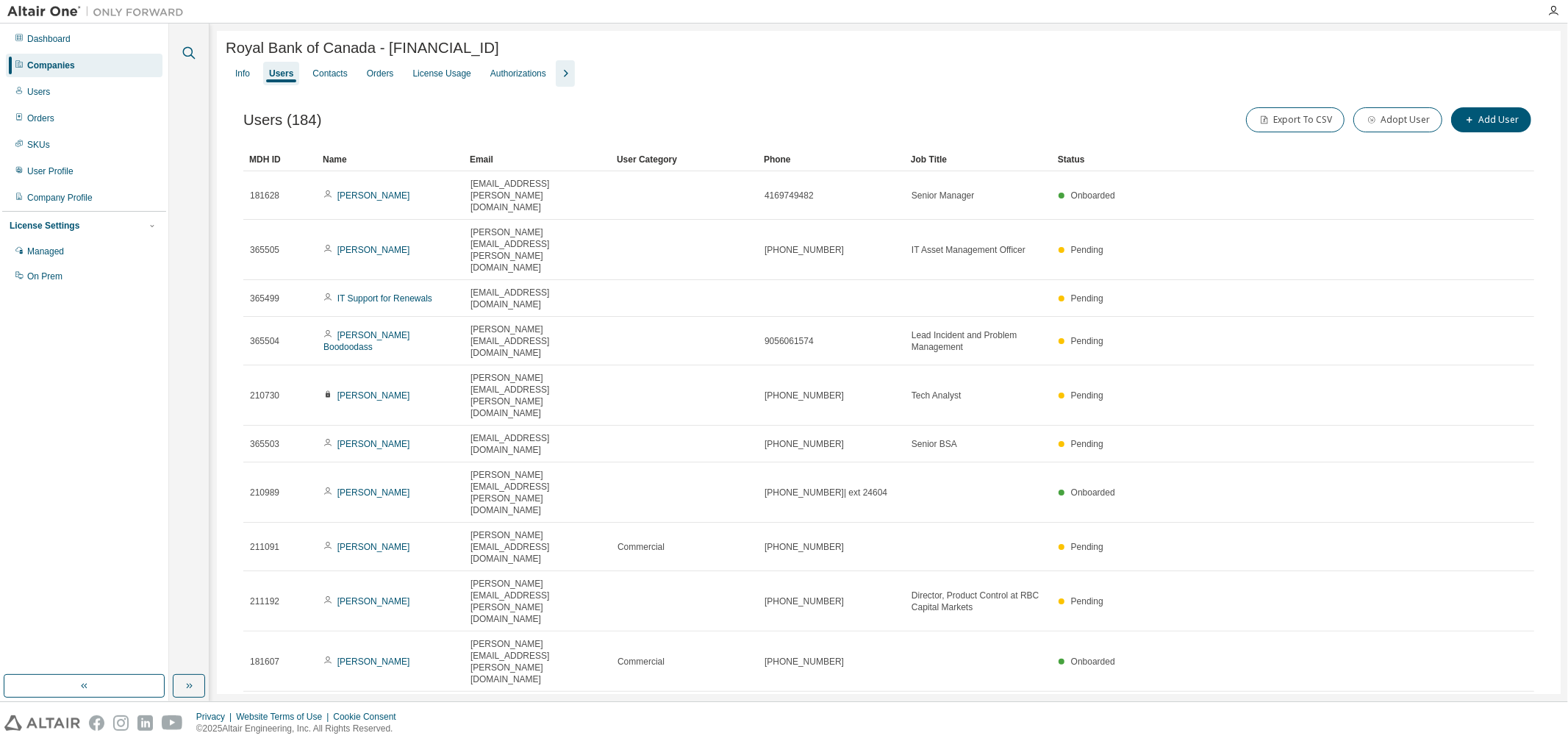
click at [181, 54] on icon "button" at bounding box center [189, 53] width 18 height 18
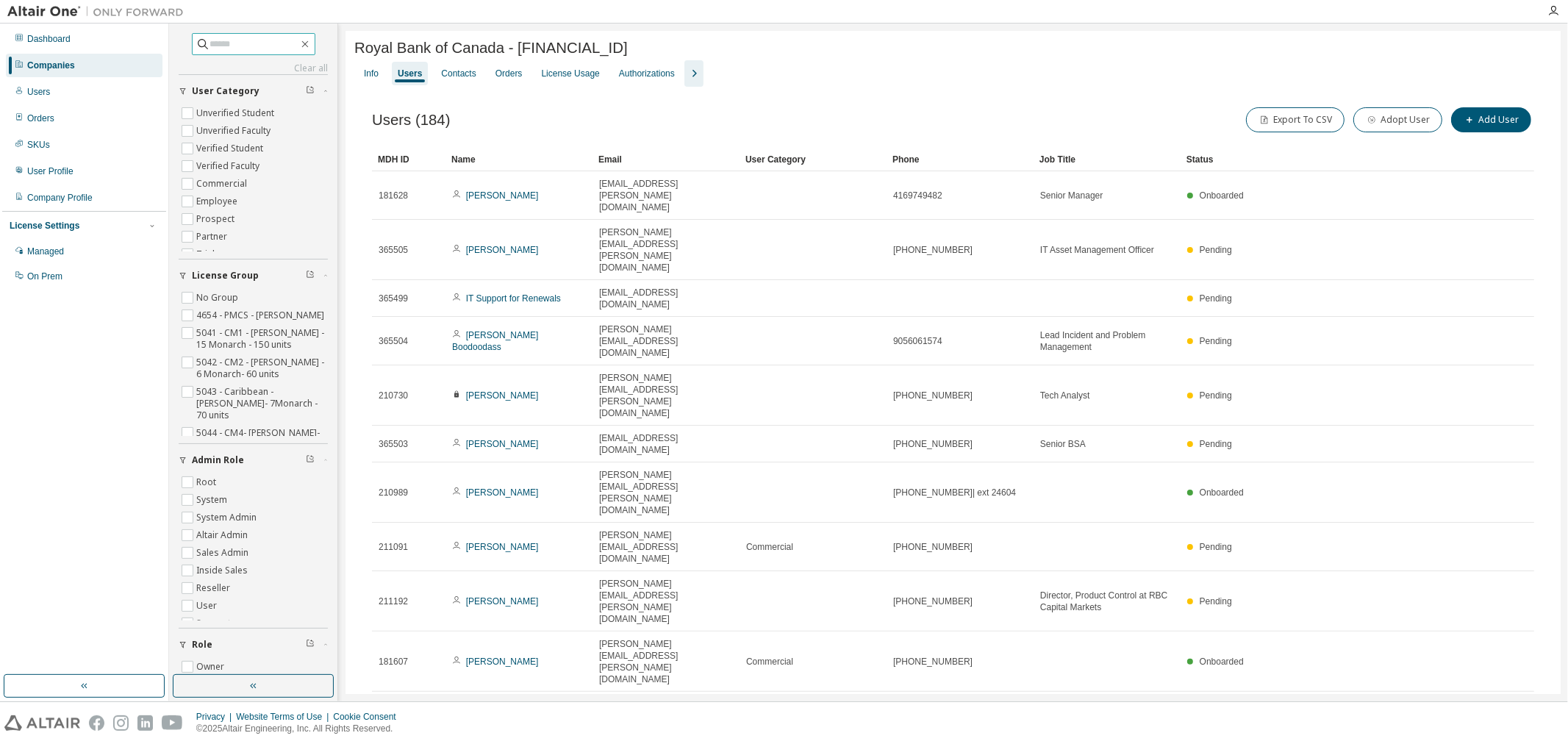
click at [225, 49] on input "text" at bounding box center [254, 44] width 88 height 15
type input "*"
type input "*****"
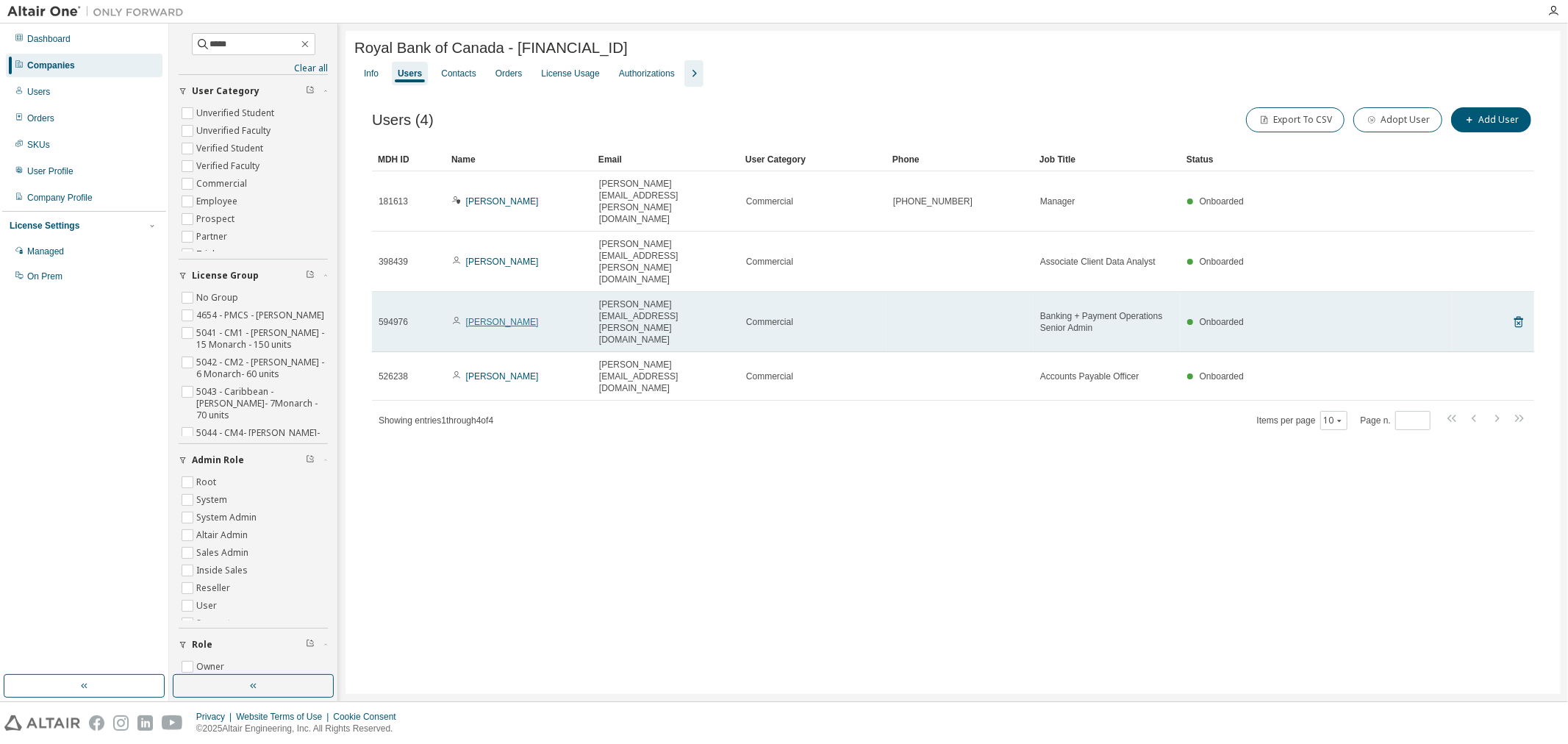
drag, startPoint x: 494, startPoint y: 248, endPoint x: 467, endPoint y: 239, distance: 28.5
click at [467, 317] on link "[PERSON_NAME]" at bounding box center [503, 322] width 73 height 10
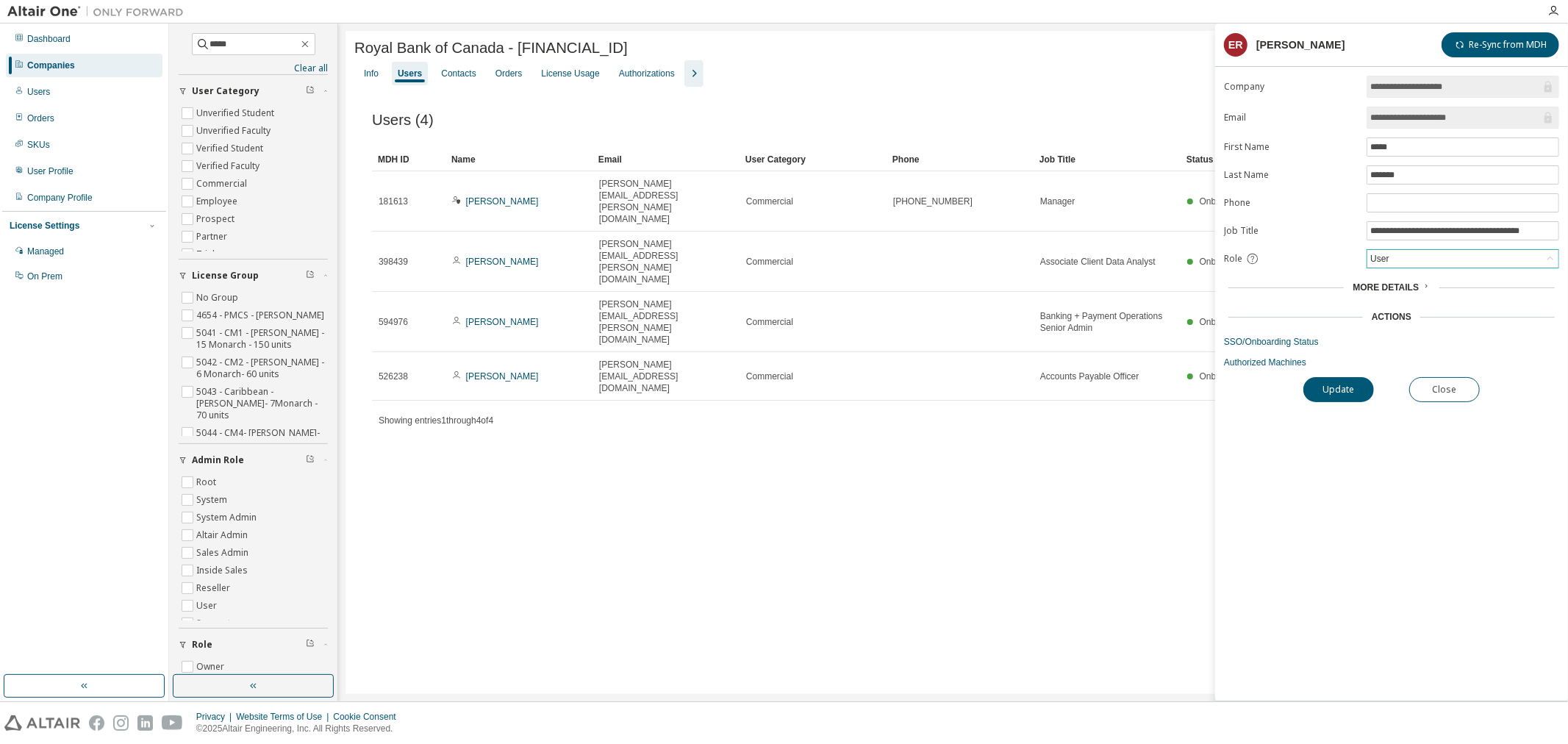
click at [1405, 255] on div "User" at bounding box center [1463, 259] width 191 height 18
click at [1416, 277] on li "Admin" at bounding box center [1462, 279] width 187 height 19
click at [1338, 387] on button "Update" at bounding box center [1338, 389] width 71 height 25
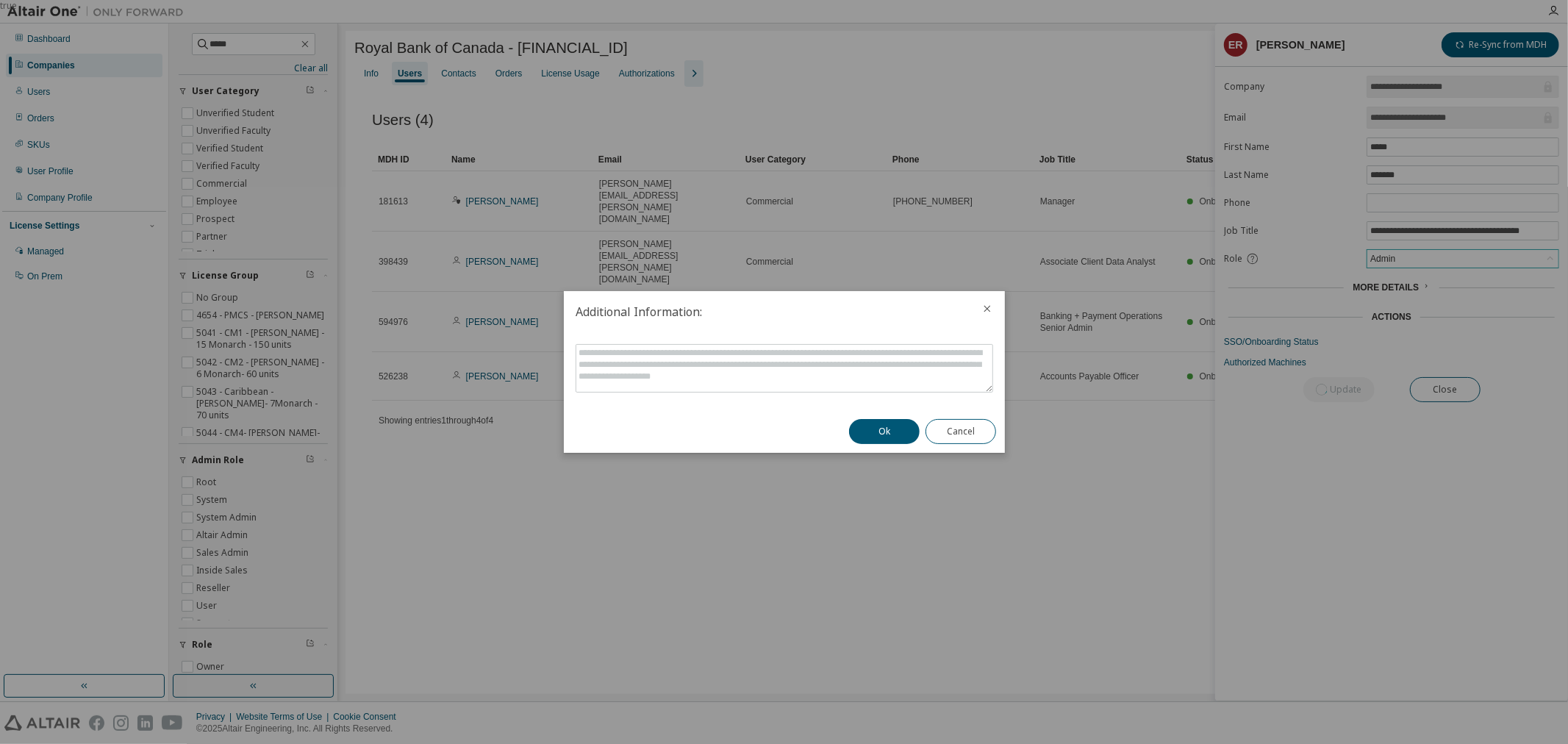
click at [876, 427] on button "Ok" at bounding box center [884, 431] width 71 height 25
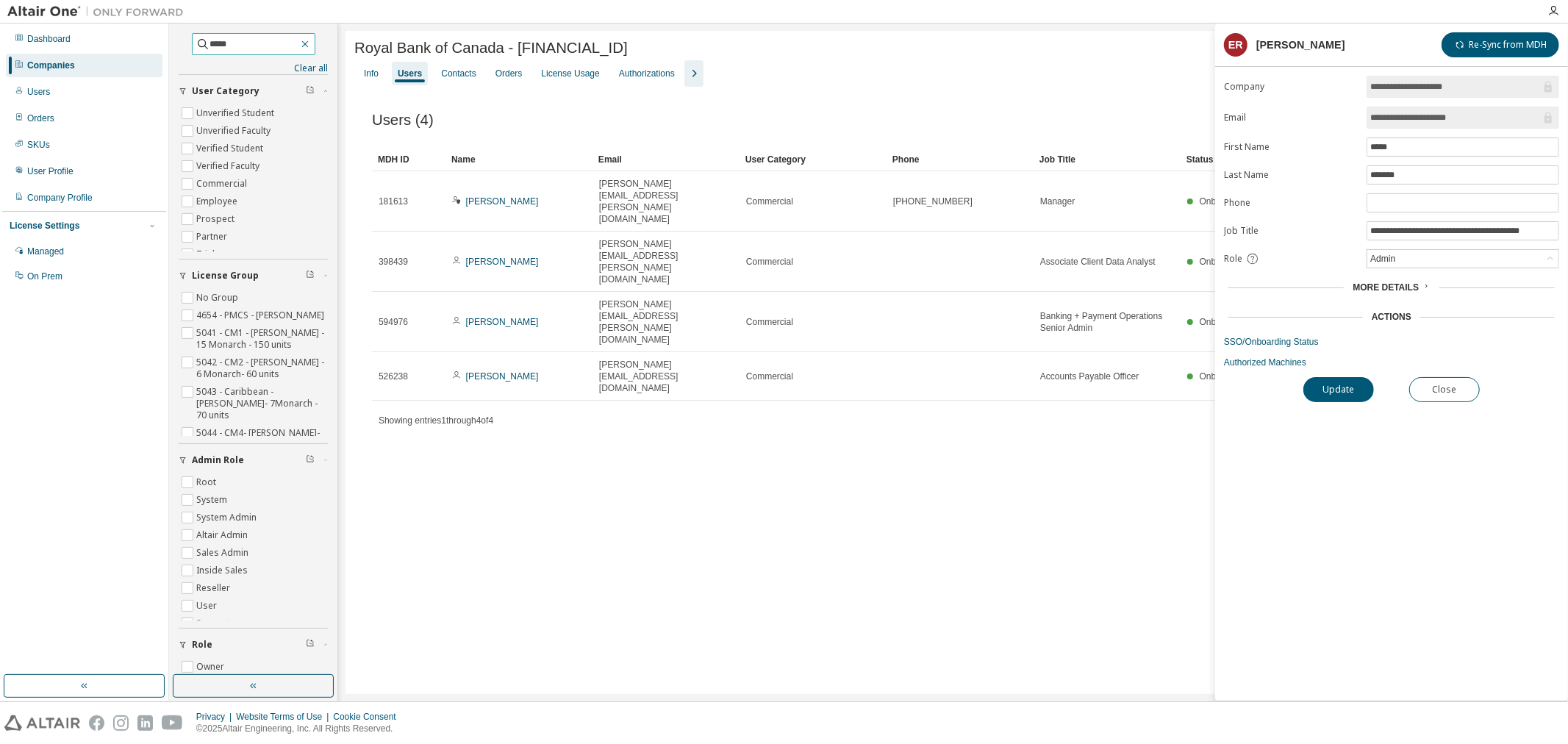
click at [307, 40] on icon "button" at bounding box center [305, 44] width 12 height 12
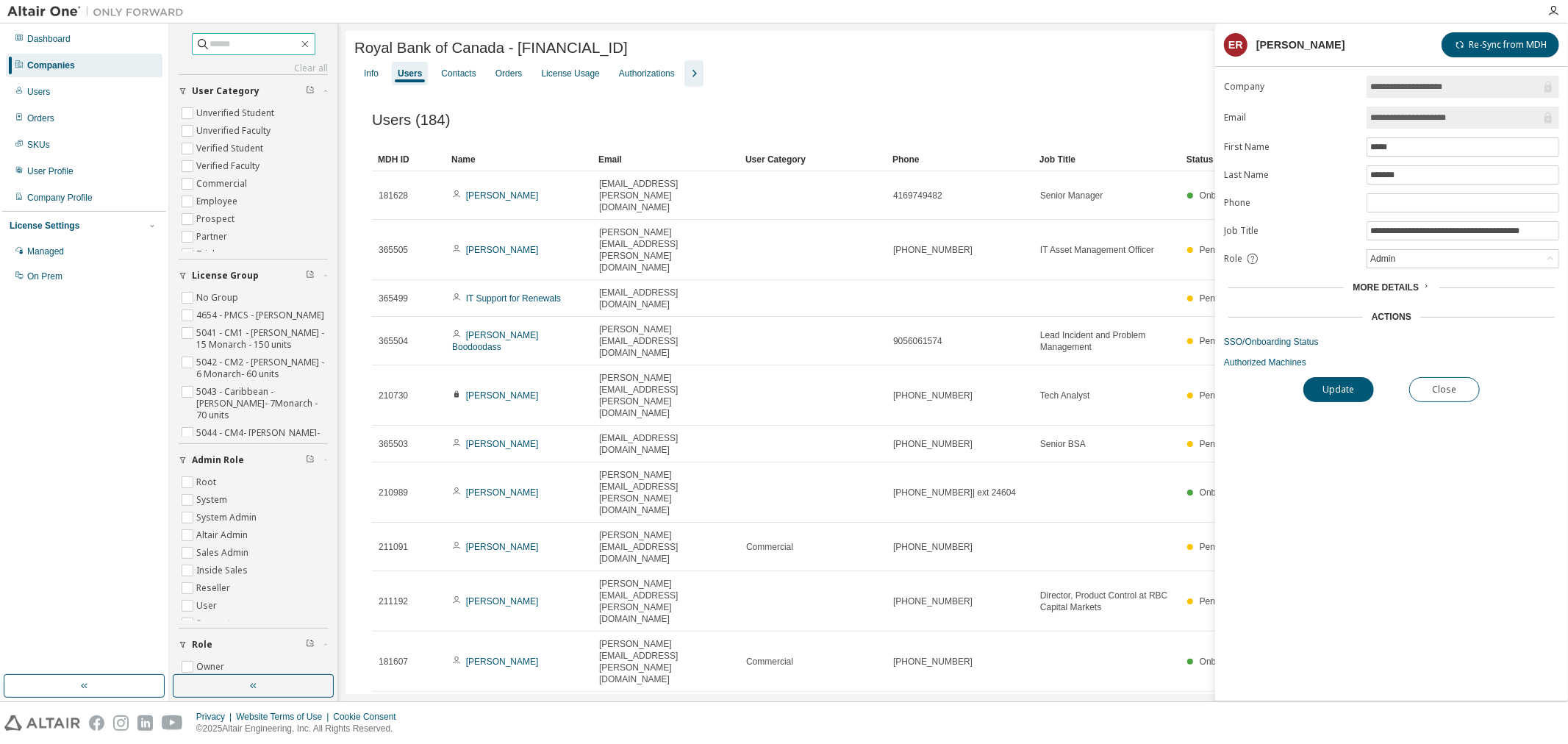
click at [266, 40] on input "text" at bounding box center [254, 44] width 88 height 15
type input "**********"
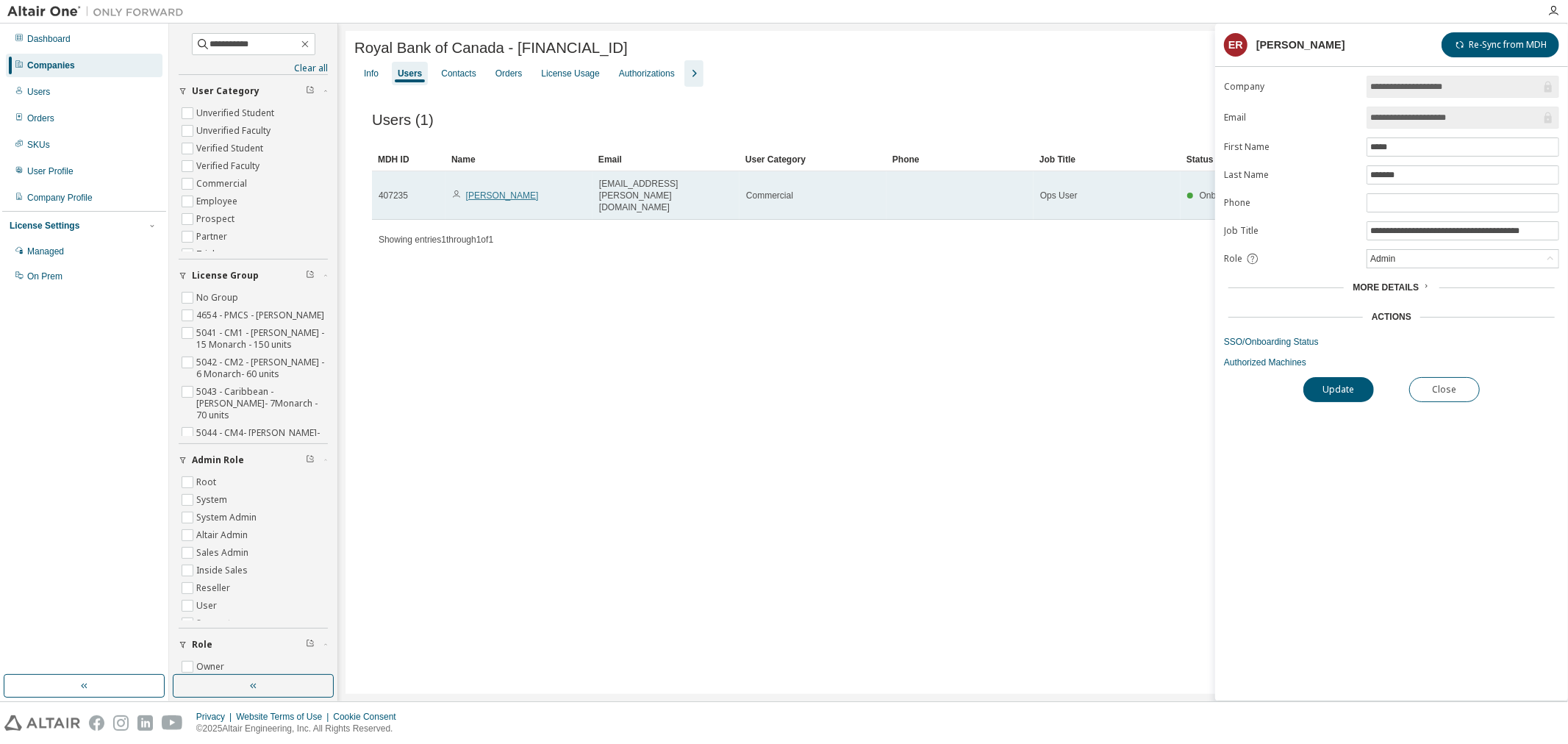
click at [473, 191] on link "[PERSON_NAME]" at bounding box center [503, 196] width 73 height 10
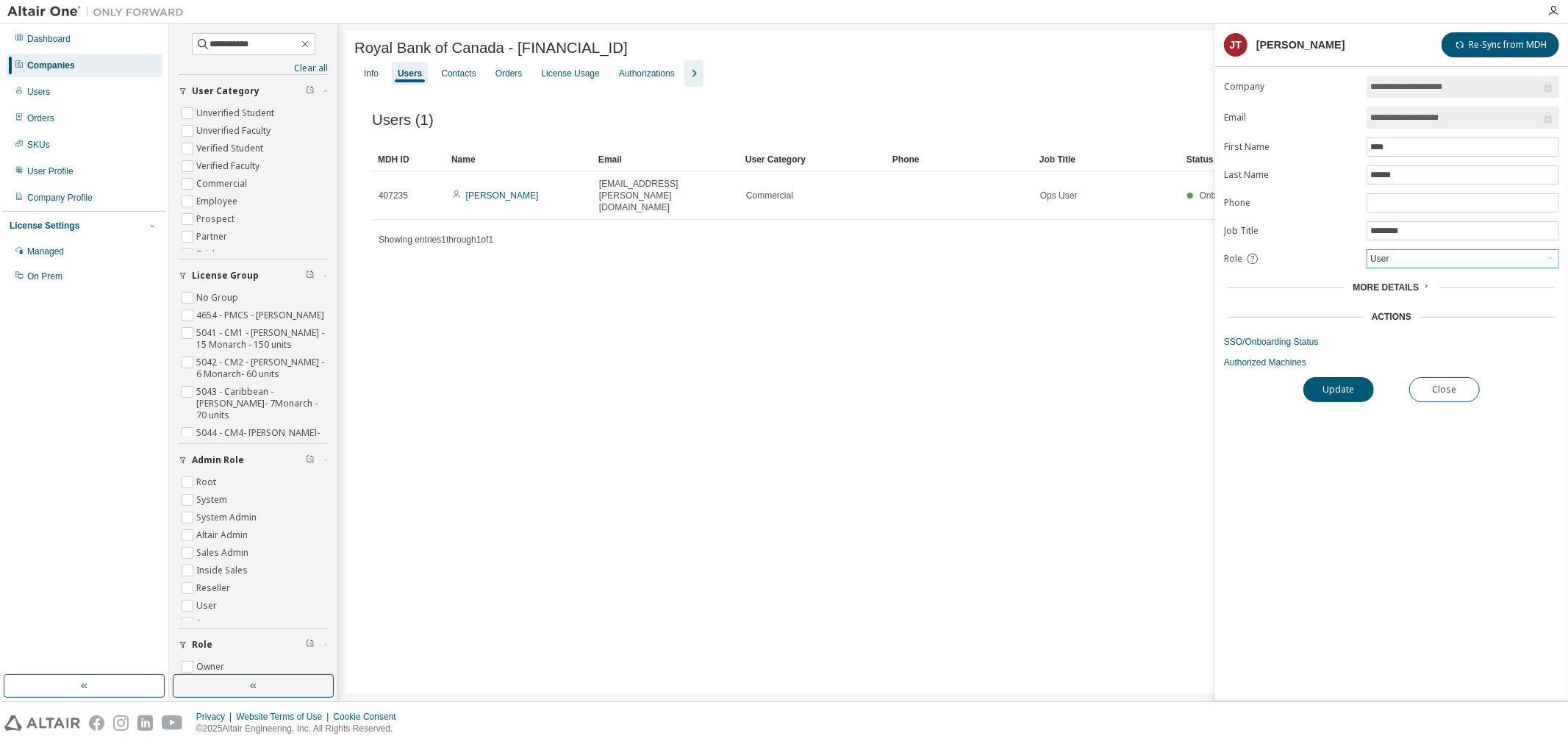
click at [1439, 258] on div "User" at bounding box center [1463, 259] width 191 height 18
click at [1431, 281] on li "Admin" at bounding box center [1462, 279] width 187 height 19
click at [1343, 394] on button "Update" at bounding box center [1338, 389] width 71 height 25
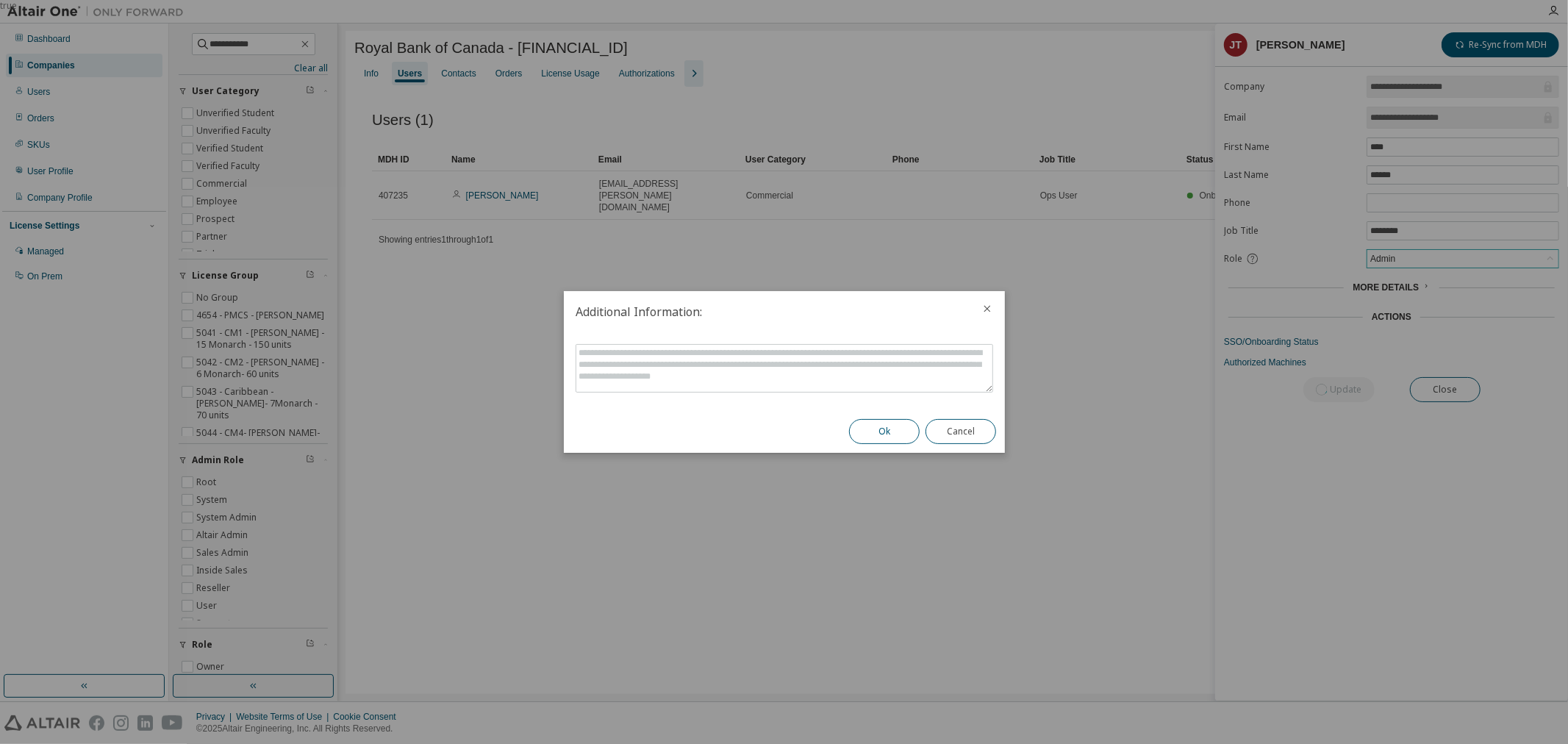
click at [893, 441] on button "Ok" at bounding box center [884, 431] width 71 height 25
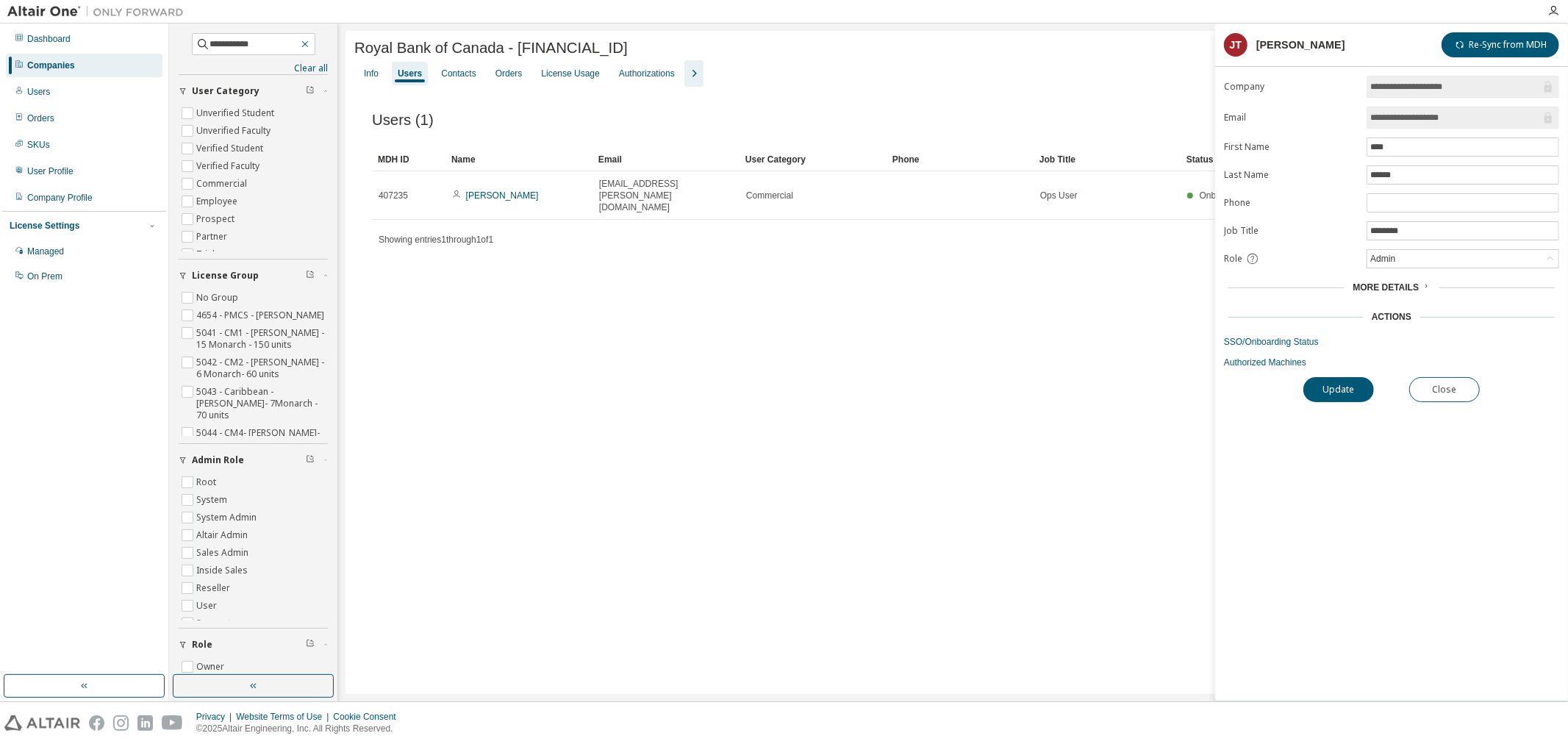
click at [311, 46] on icon "button" at bounding box center [305, 44] width 12 height 12
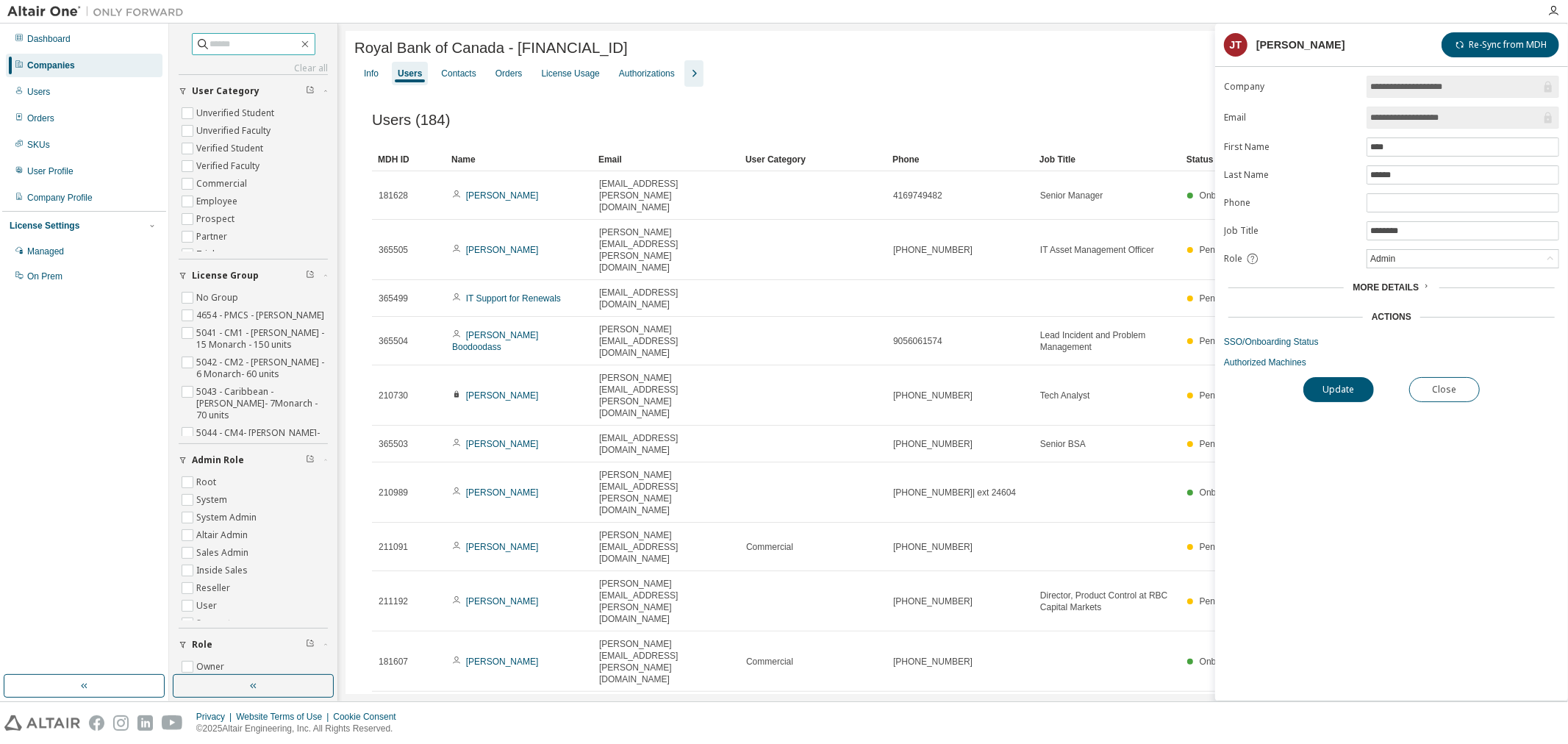
click at [277, 40] on input "text" at bounding box center [254, 44] width 88 height 15
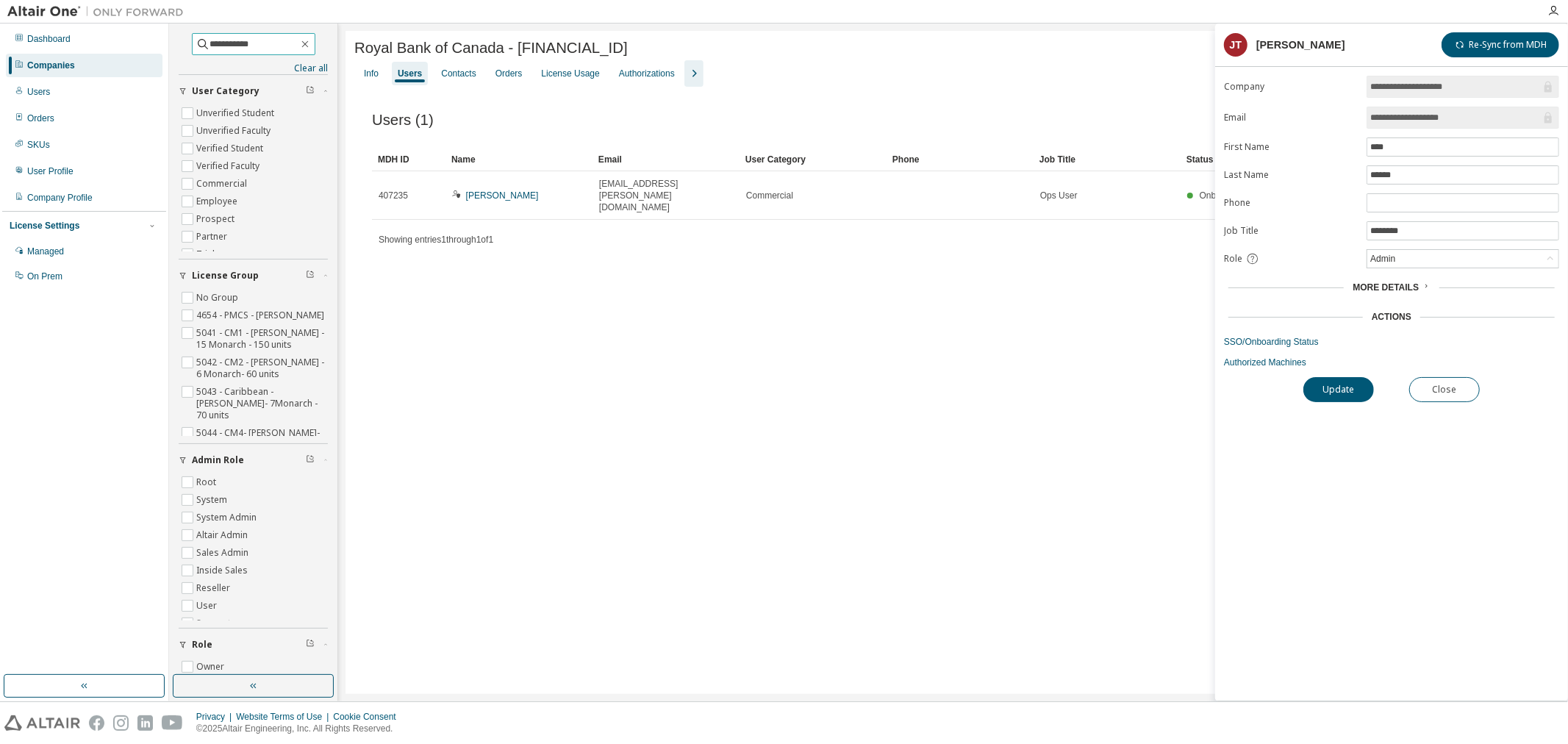
click at [276, 40] on input "**********" at bounding box center [254, 44] width 88 height 15
type input "*****"
